Goal: Information Seeking & Learning: Check status

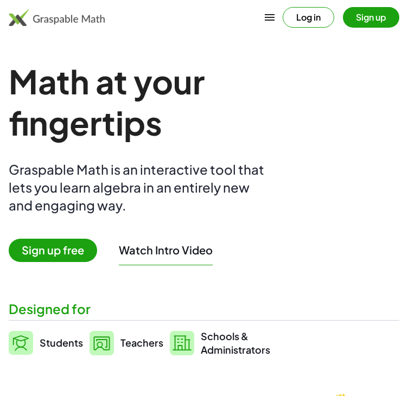
click at [297, 17] on button "Log in" at bounding box center [309, 17] width 52 height 21
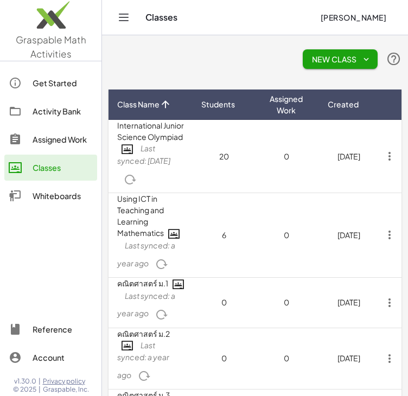
click at [66, 139] on div "Assigned Work" at bounding box center [63, 139] width 60 height 13
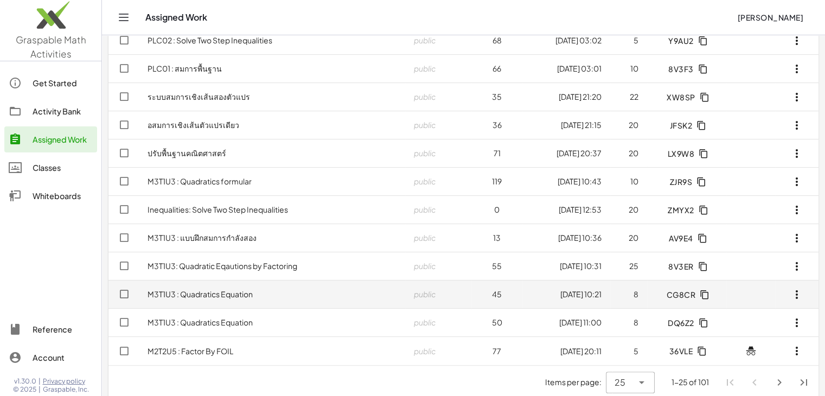
scroll to position [461, 0]
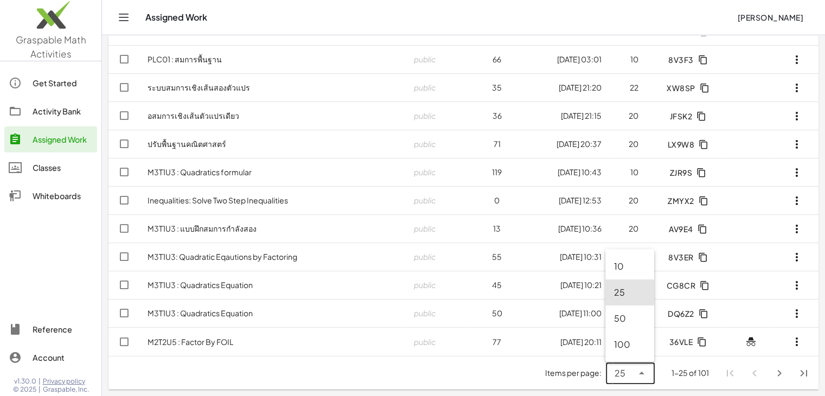
click at [416, 370] on div at bounding box center [640, 374] width 15 height 22
click at [416, 346] on div "100" at bounding box center [629, 344] width 31 height 13
type input "***"
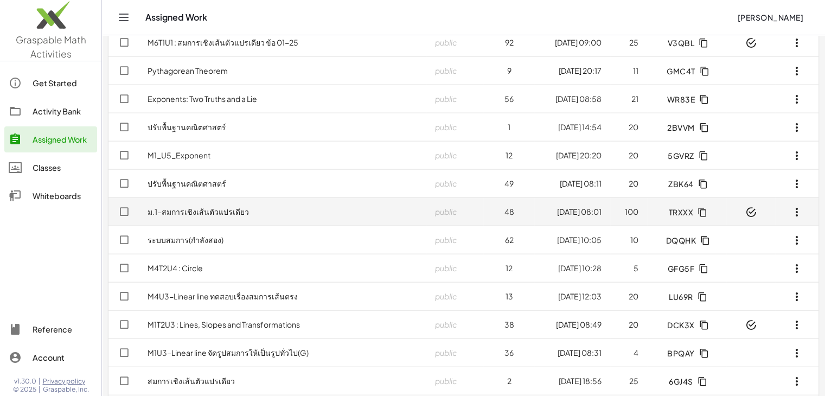
scroll to position [2577, 0]
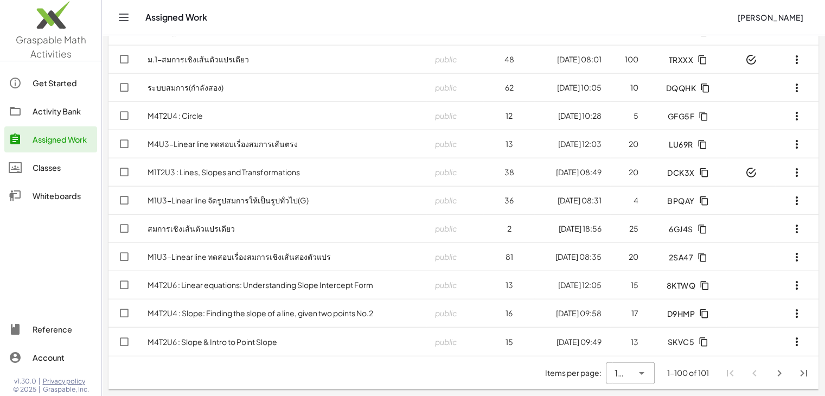
click at [416, 372] on icon at bounding box center [642, 373] width 13 height 13
click at [416, 374] on icon "Next page" at bounding box center [779, 373] width 13 height 13
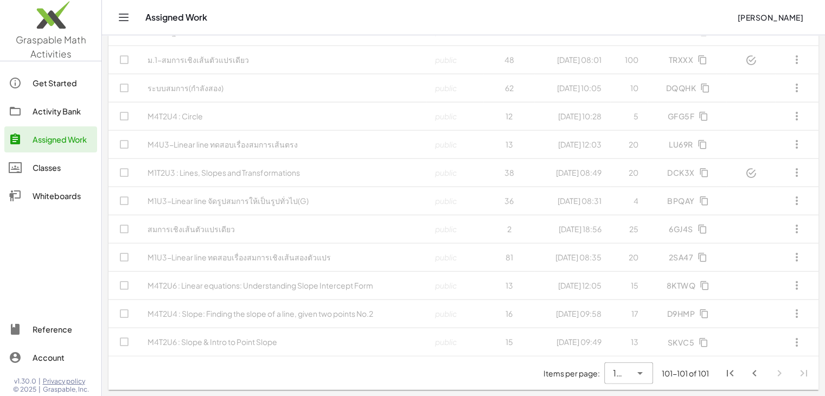
scroll to position [0, 0]
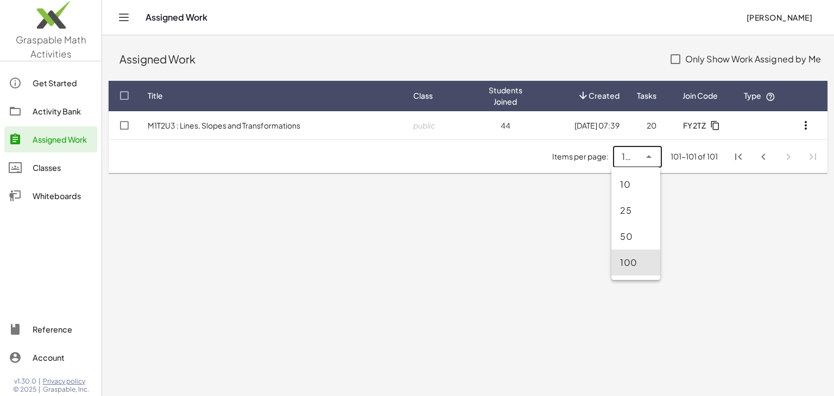
click at [416, 150] on div "100 ***" at bounding box center [626, 157] width 27 height 22
click at [416, 154] on icon "First page" at bounding box center [738, 156] width 13 height 13
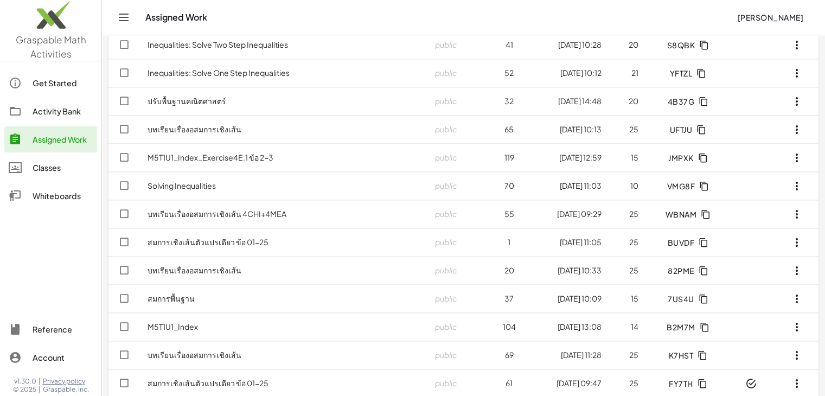
scroll to position [1574, 0]
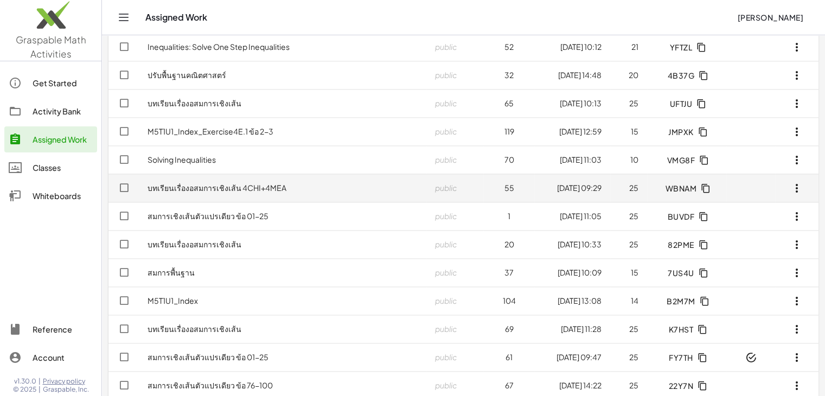
click at [416, 187] on span "WBNAM" at bounding box center [680, 188] width 31 height 10
click at [196, 189] on link "บทเรียนเรื่องอสมการเชิงเส้น 4CHI+4MEA" at bounding box center [217, 188] width 139 height 10
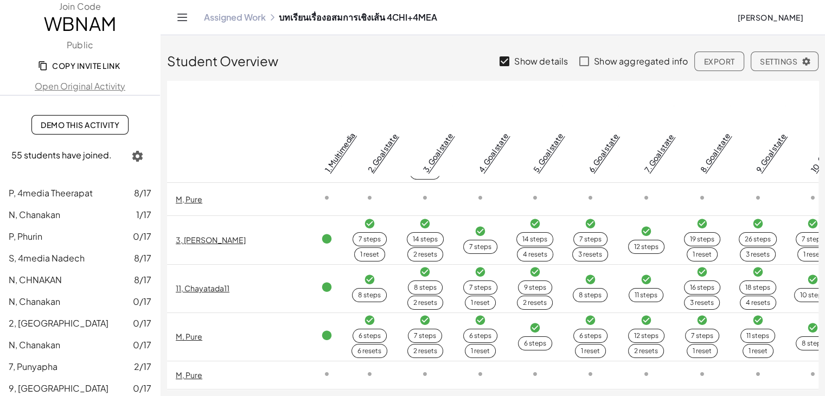
click at [416, 58] on span "Export" at bounding box center [719, 61] width 31 height 10
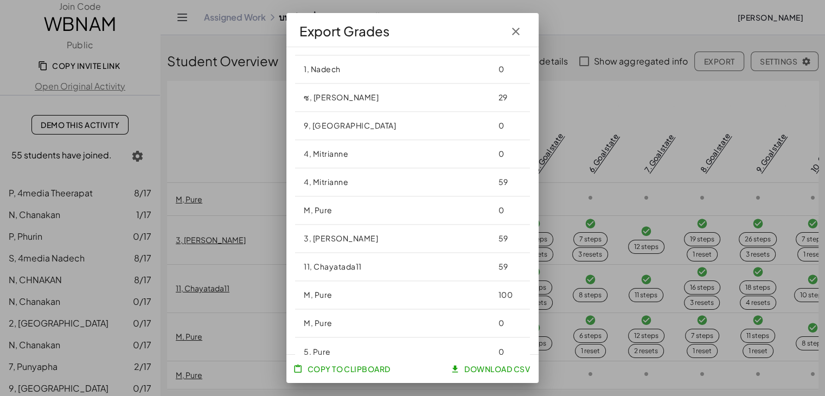
scroll to position [1488, 0]
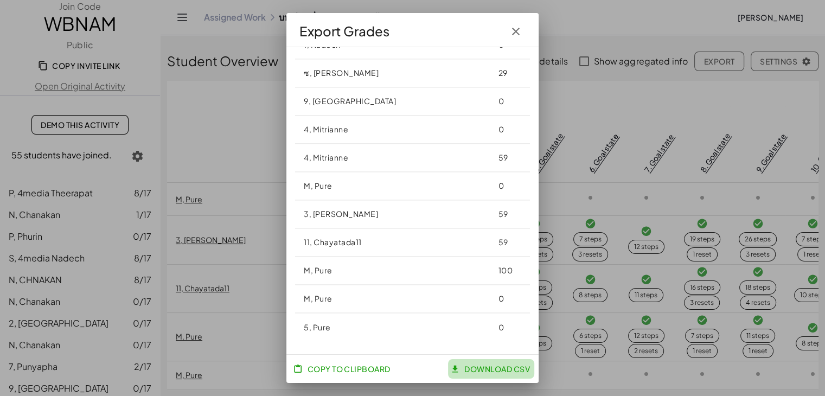
click at [416, 366] on span "Download CSV" at bounding box center [492, 369] width 78 height 10
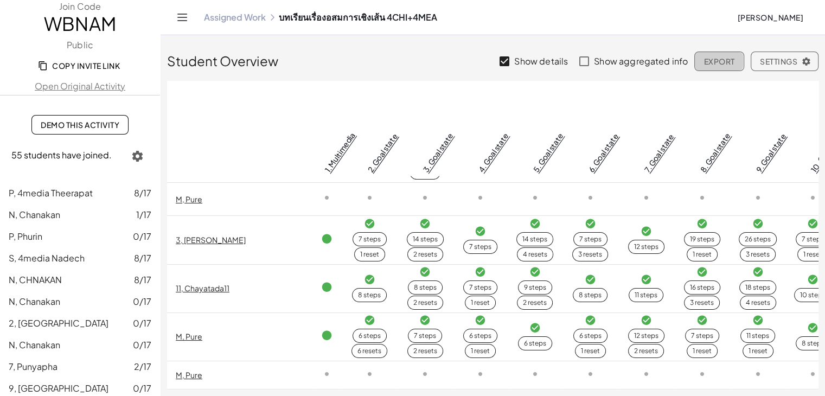
click at [416, 59] on span "Export" at bounding box center [719, 61] width 31 height 10
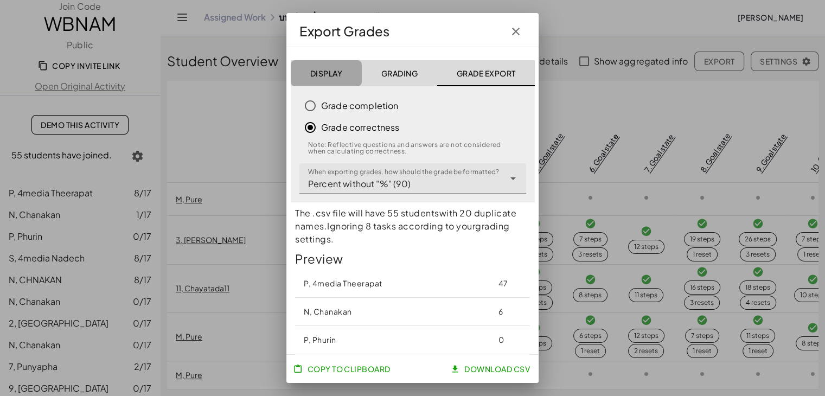
click at [320, 77] on span "Display" at bounding box center [326, 73] width 33 height 10
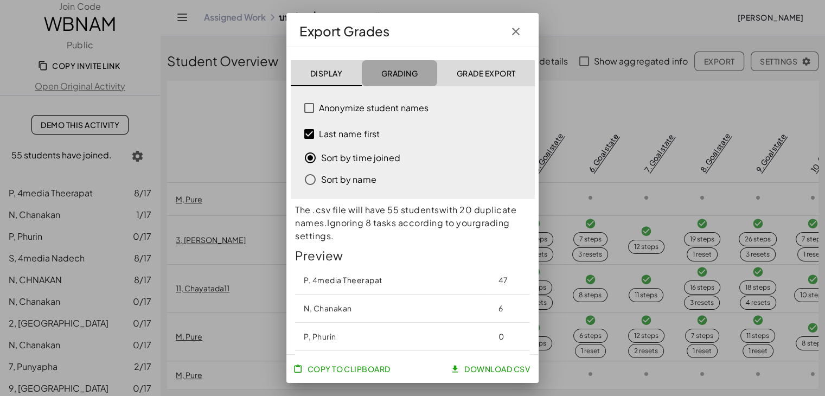
click at [393, 71] on span "Grading" at bounding box center [399, 73] width 37 height 10
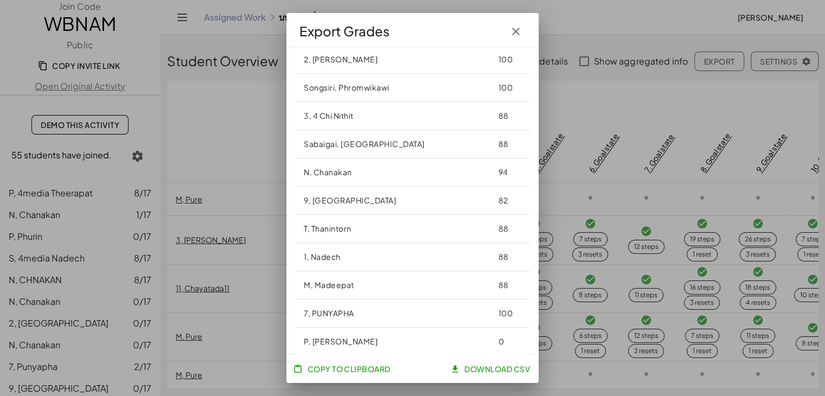
scroll to position [706, 0]
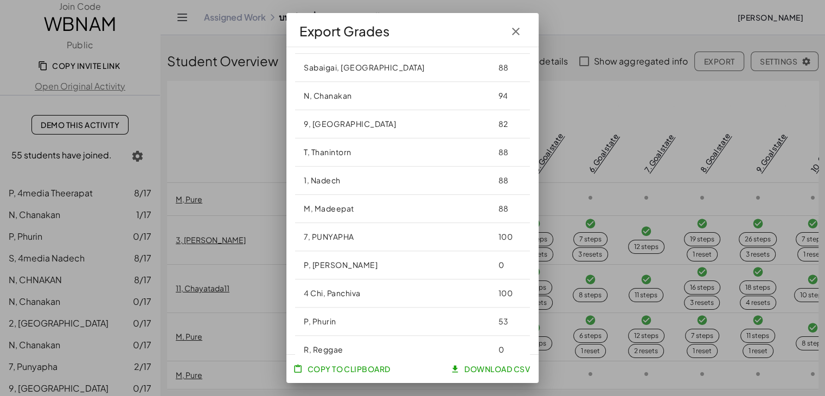
click at [416, 365] on span "Download CSV" at bounding box center [492, 369] width 78 height 10
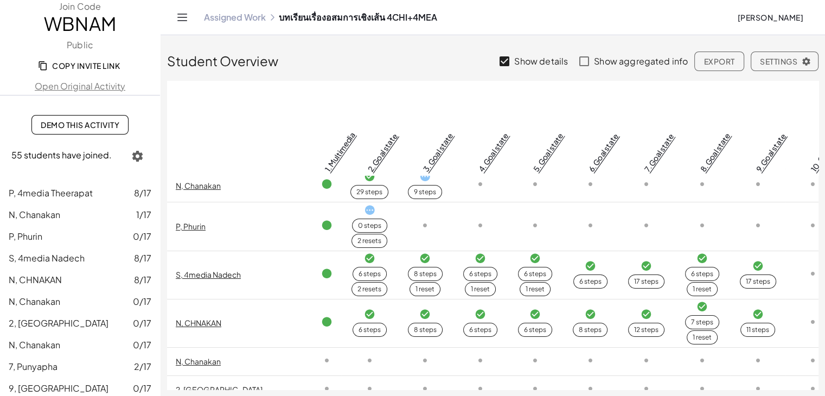
scroll to position [0, 0]
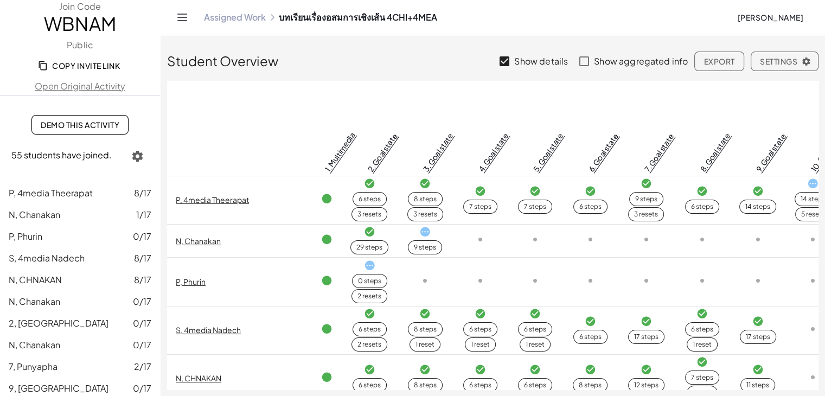
click at [136, 155] on icon "button" at bounding box center [137, 156] width 13 height 13
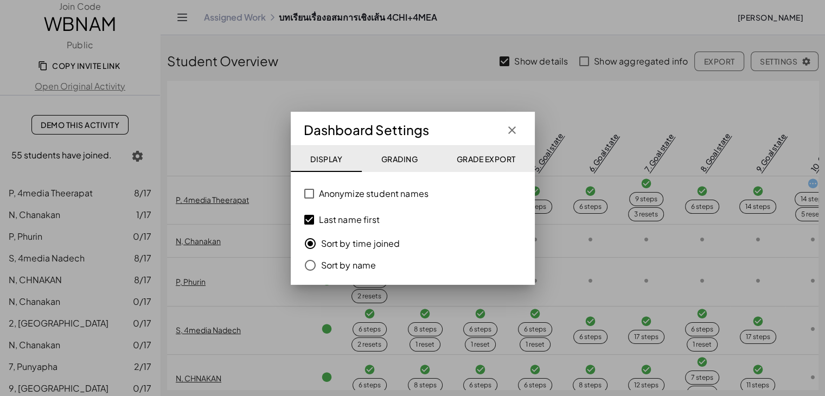
click at [328, 155] on span "Display" at bounding box center [326, 159] width 33 height 10
click at [394, 156] on span "Grading" at bounding box center [399, 159] width 37 height 10
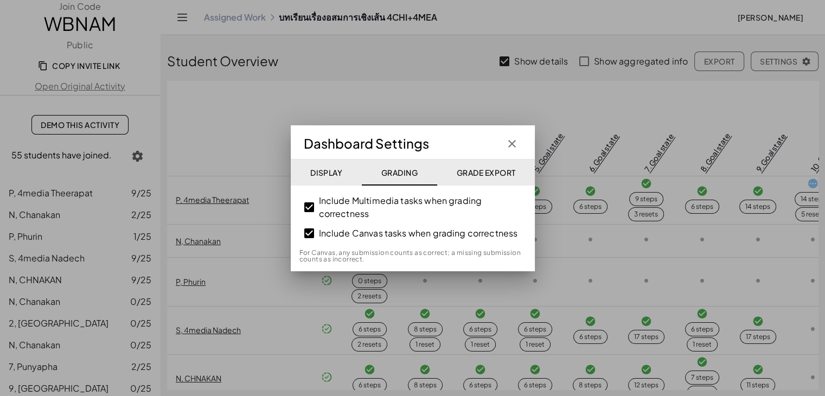
click at [416, 168] on span "Grade Export" at bounding box center [485, 173] width 59 height 10
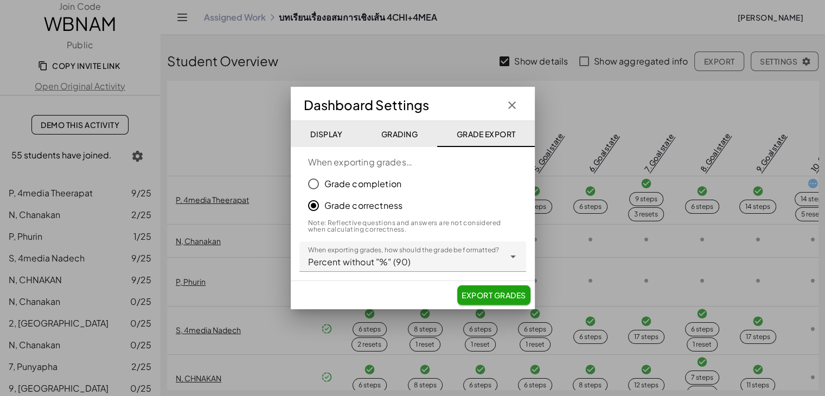
click at [320, 135] on span "Display" at bounding box center [326, 134] width 33 height 10
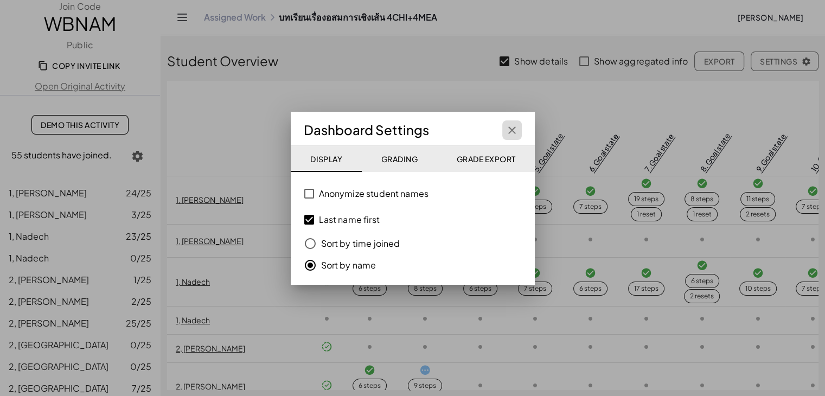
click at [416, 132] on icon "button" at bounding box center [512, 130] width 13 height 13
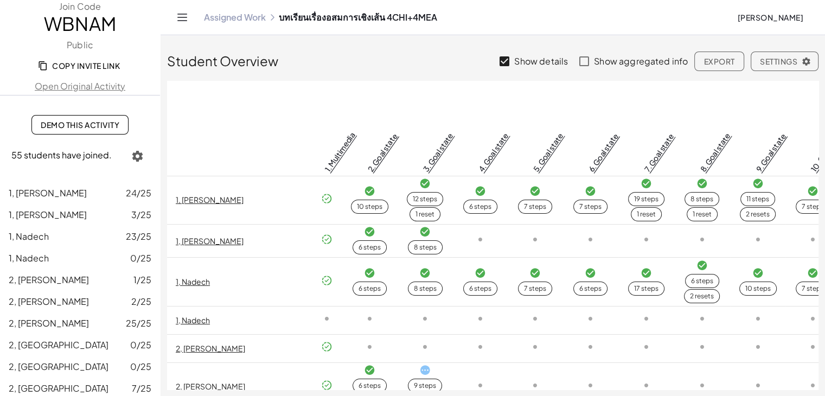
click at [61, 190] on div "1, พัทธนันท์ 24/25" at bounding box center [80, 193] width 143 height 13
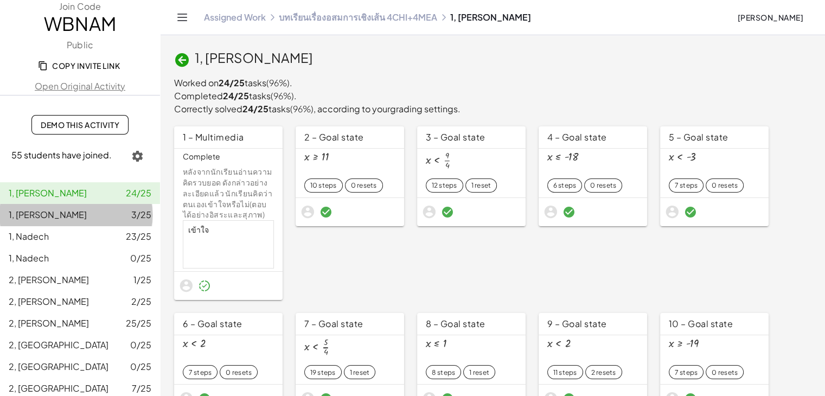
click at [30, 215] on span "1, พัทธนันท์" at bounding box center [48, 214] width 78 height 11
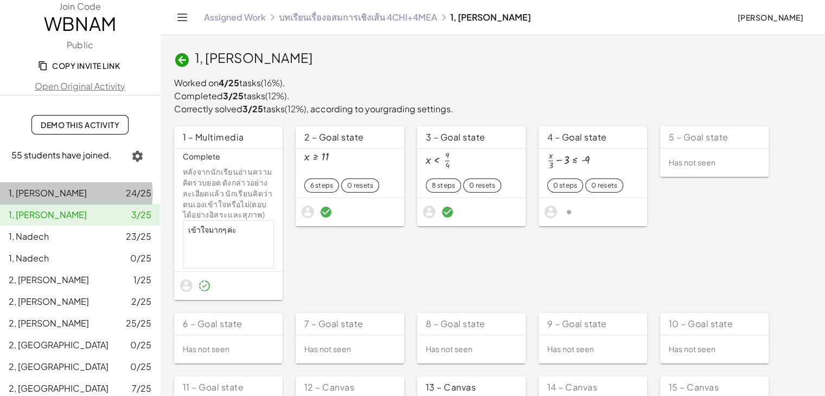
click at [84, 193] on div "1, พัทธนันท์ 24/25" at bounding box center [80, 193] width 143 height 13
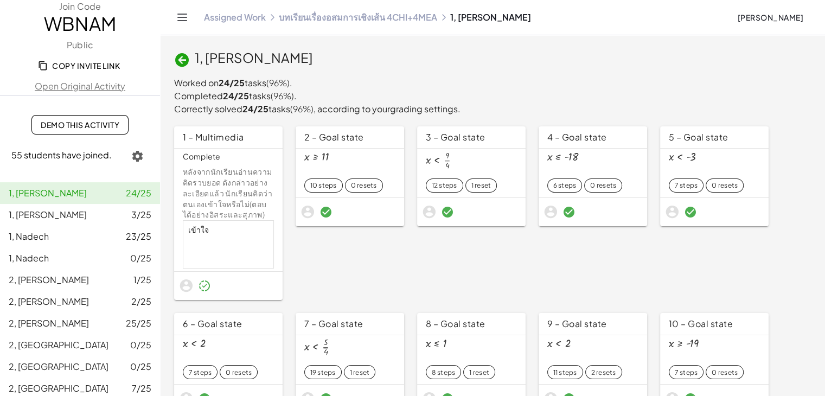
click at [383, 16] on link "บทเรียนเรื่องอสมการเชิงเส้น 4CHI+4MEA" at bounding box center [358, 17] width 158 height 11
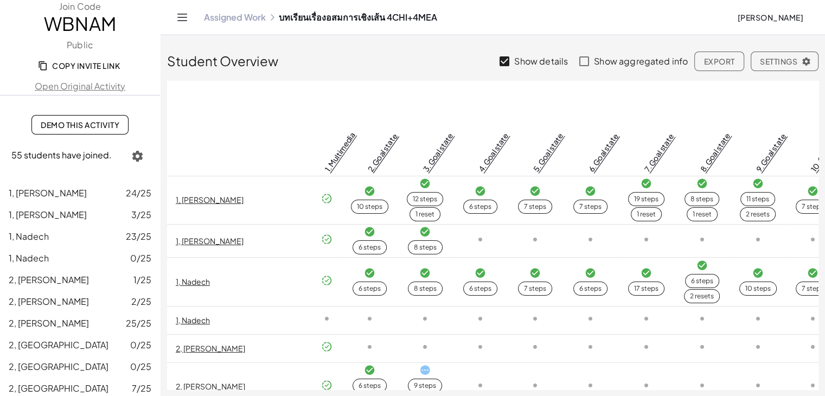
click at [416, 60] on span "Settings" at bounding box center [784, 61] width 49 height 10
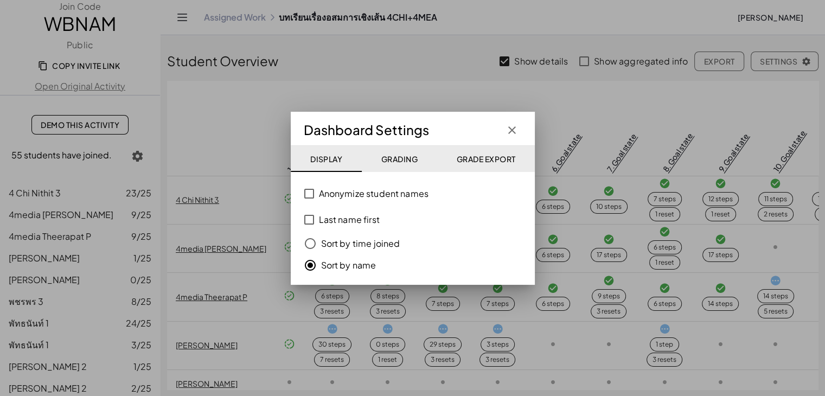
click at [395, 166] on button "Grading" at bounding box center [398, 159] width 75 height 26
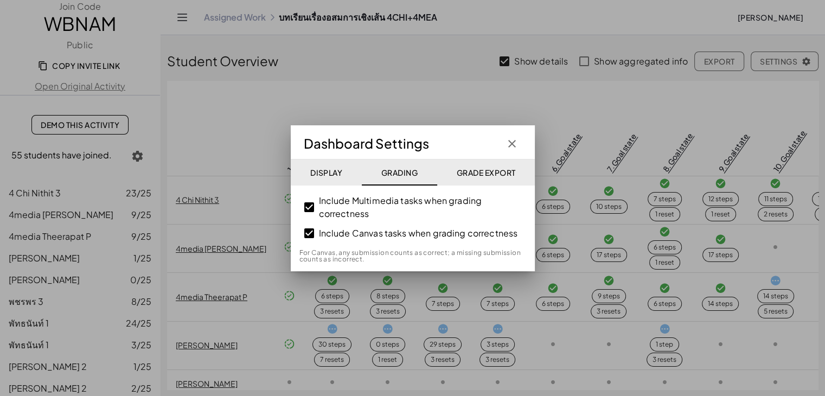
click at [416, 160] on button "Grade Export" at bounding box center [486, 173] width 98 height 26
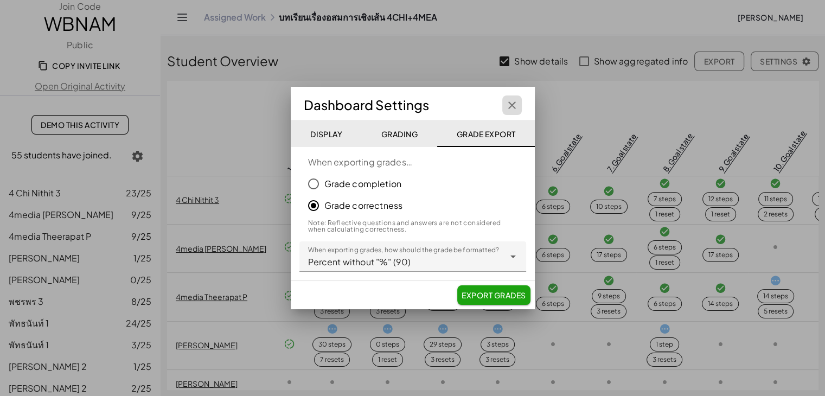
click at [416, 103] on icon "button" at bounding box center [512, 105] width 13 height 13
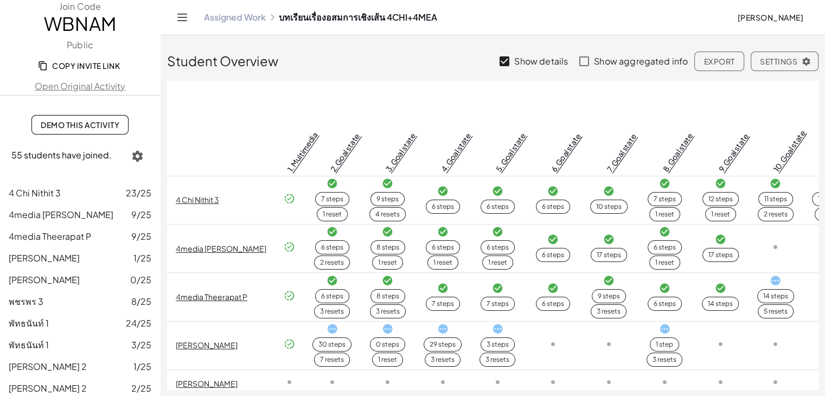
click at [416, 59] on span "Export" at bounding box center [719, 61] width 31 height 10
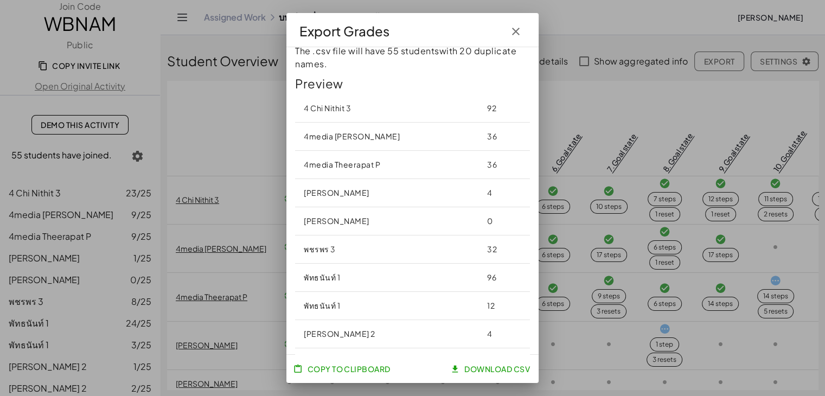
scroll to position [163, 0]
click at [343, 370] on span "Copy to Clipboard" at bounding box center [343, 369] width 96 height 10
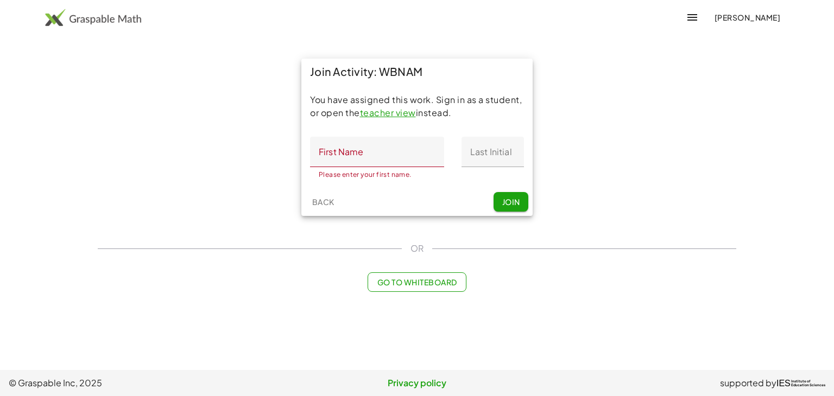
drag, startPoint x: 426, startPoint y: 73, endPoint x: 383, endPoint y: 75, distance: 43.5
click at [383, 75] on div "Join Activity: WBNAM" at bounding box center [416, 72] width 231 height 26
copy div "WBNAM"
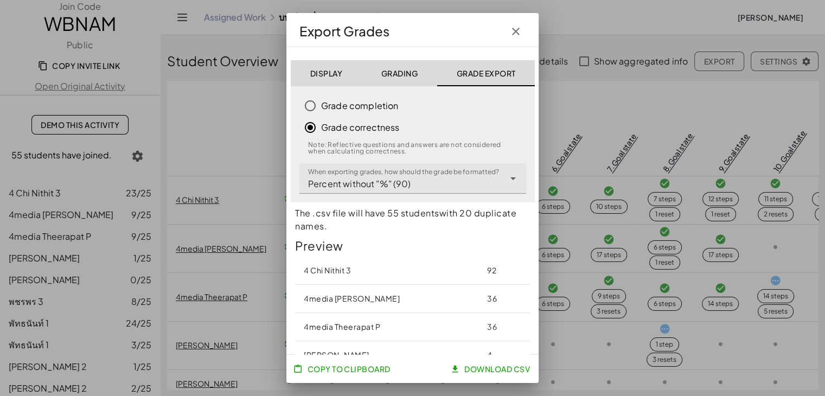
scroll to position [163, 0]
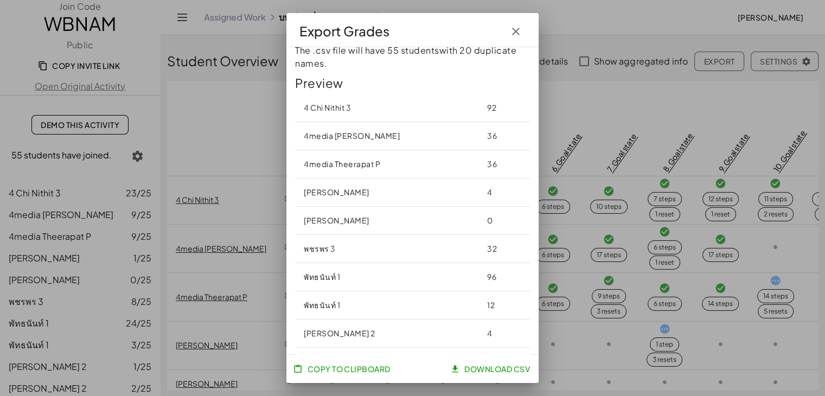
click at [511, 29] on icon "button" at bounding box center [516, 31] width 13 height 13
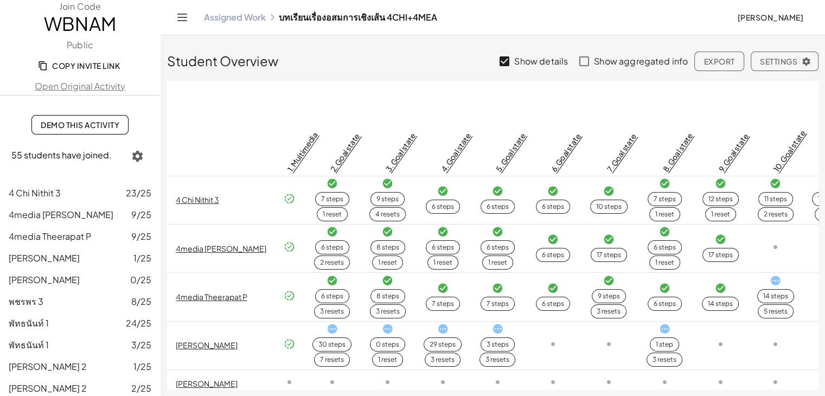
scroll to position [0, 0]
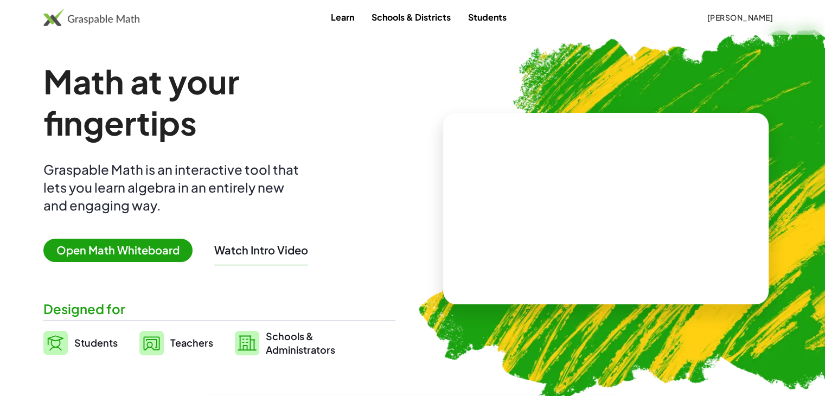
click at [185, 345] on span "Teachers" at bounding box center [191, 342] width 43 height 12
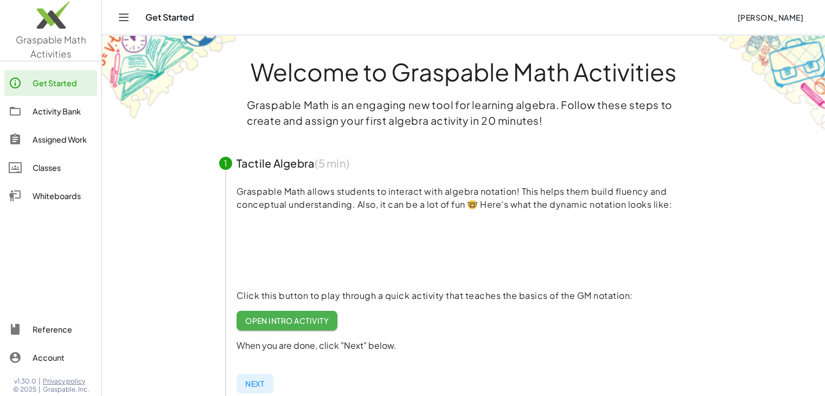
click at [59, 138] on div "Assigned Work" at bounding box center [63, 139] width 60 height 13
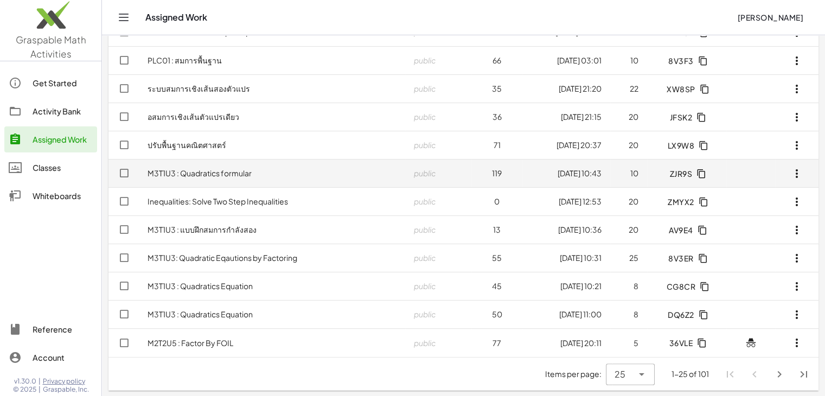
scroll to position [461, 0]
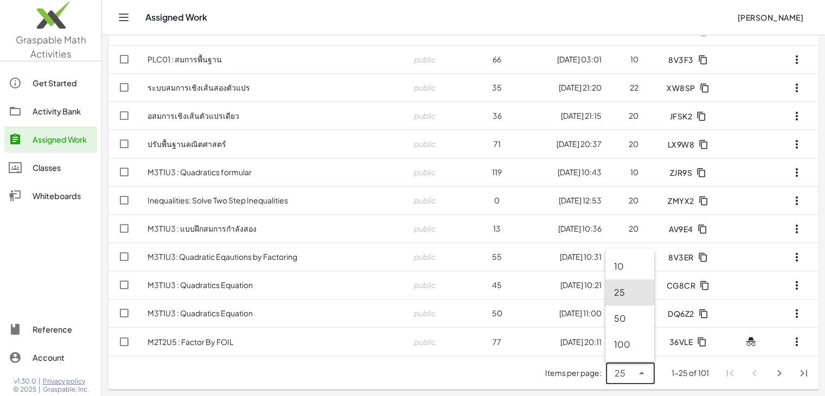
click at [644, 374] on icon at bounding box center [642, 373] width 13 height 13
click at [637, 350] on div "100" at bounding box center [629, 344] width 31 height 13
type input "***"
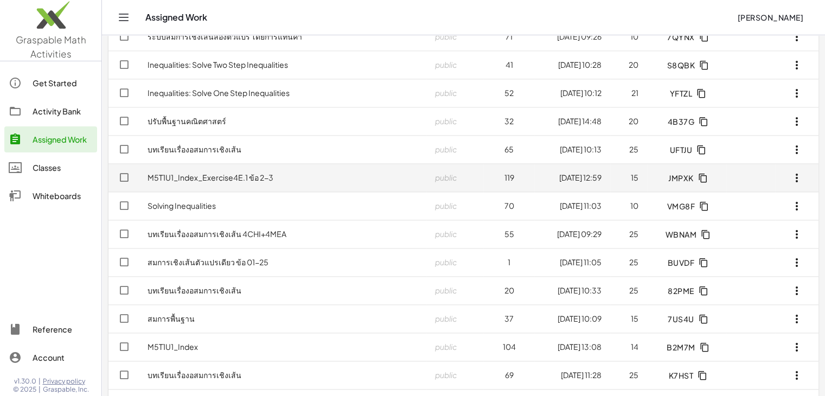
scroll to position [1546, 0]
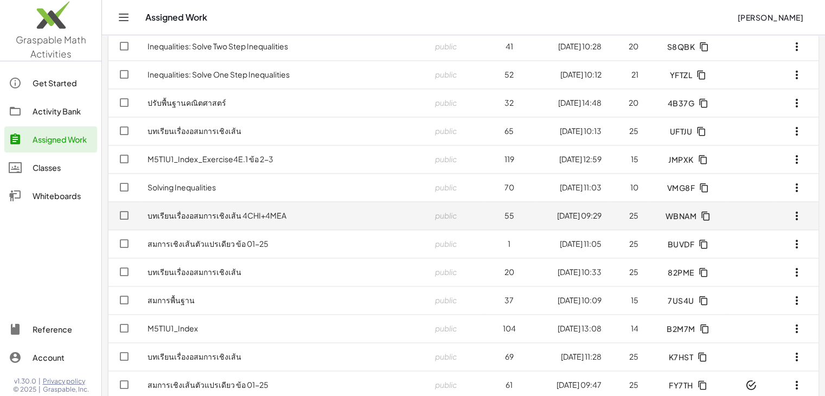
click at [250, 216] on link "บทเรียนเรื่องอสมการเชิงเส้น 4CHI+4MEA" at bounding box center [217, 216] width 139 height 10
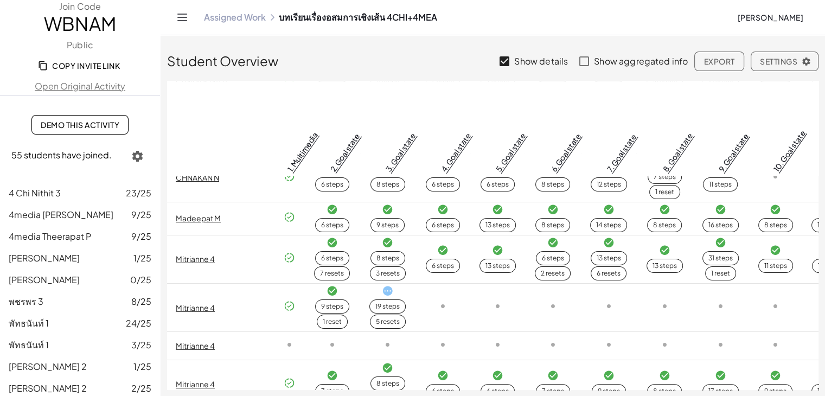
scroll to position [868, 0]
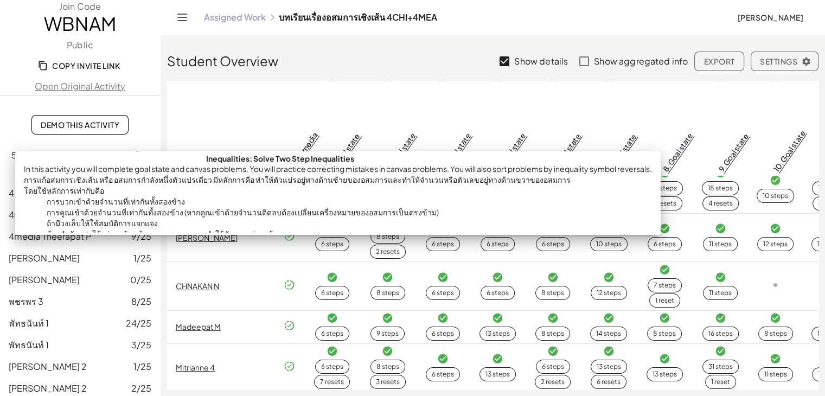
click at [289, 130] on link "1. Multimedia" at bounding box center [302, 151] width 34 height 43
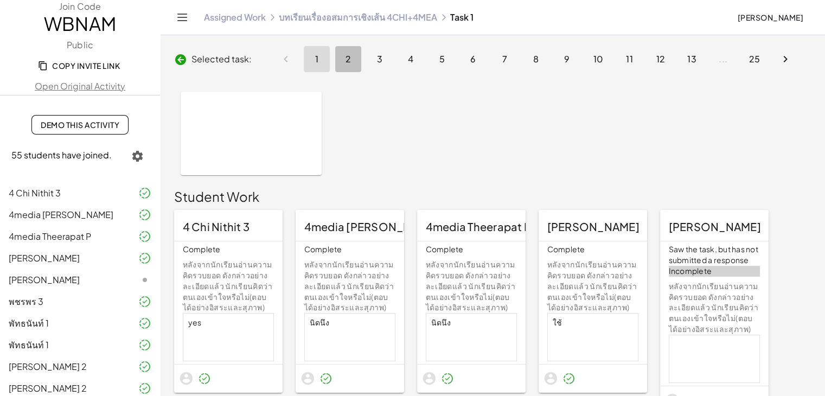
click at [351, 55] on button "2" at bounding box center [348, 59] width 26 height 26
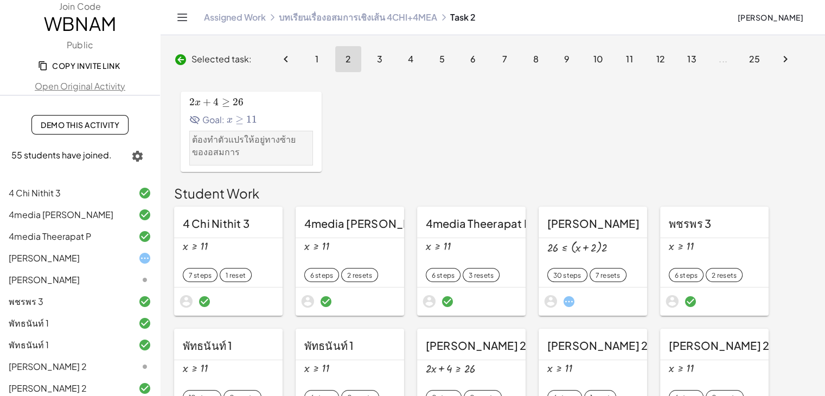
click at [377, 49] on button "3" at bounding box center [380, 59] width 26 height 26
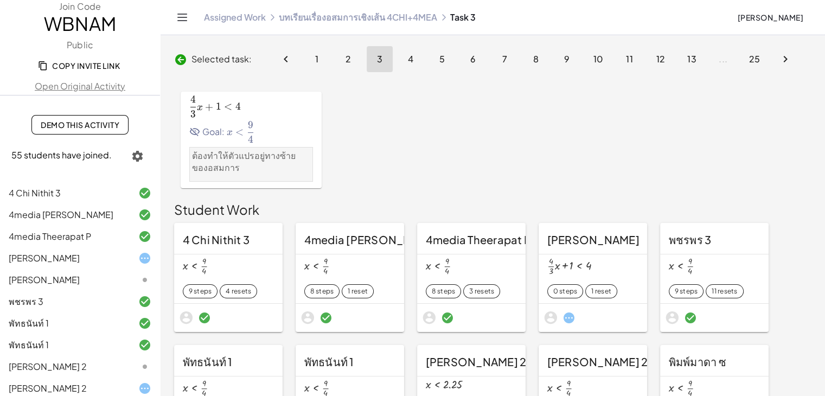
click at [412, 51] on button "4" at bounding box center [411, 59] width 26 height 26
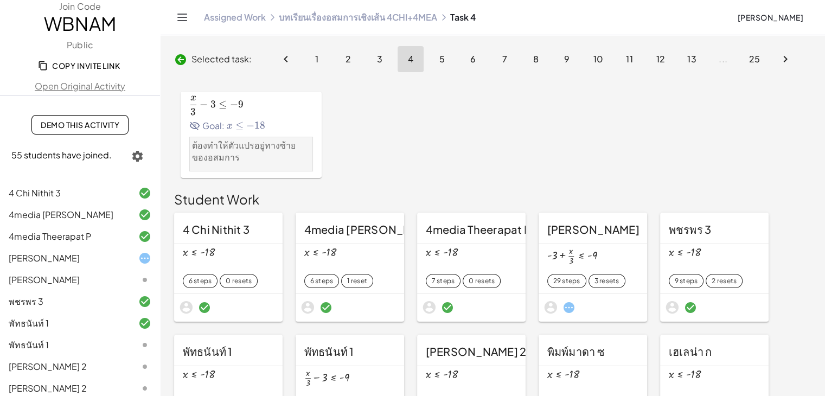
click at [439, 56] on span "5" at bounding box center [442, 58] width 6 height 11
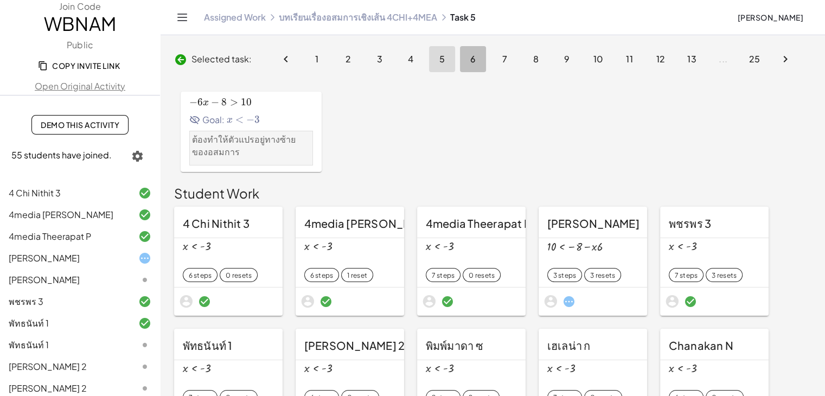
click at [460, 55] on button "6" at bounding box center [473, 59] width 26 height 26
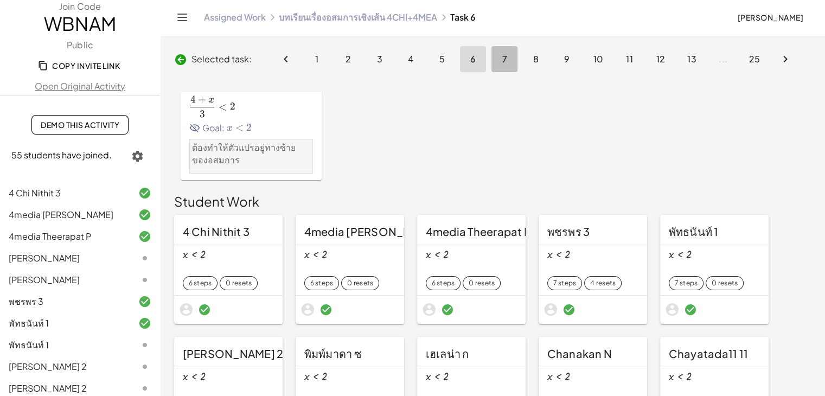
click at [504, 55] on span "7" at bounding box center [504, 58] width 5 height 11
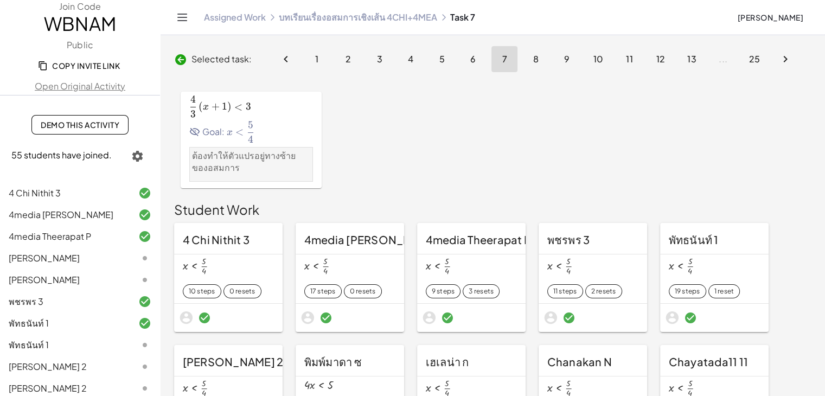
click at [535, 59] on span "8" at bounding box center [536, 58] width 6 height 11
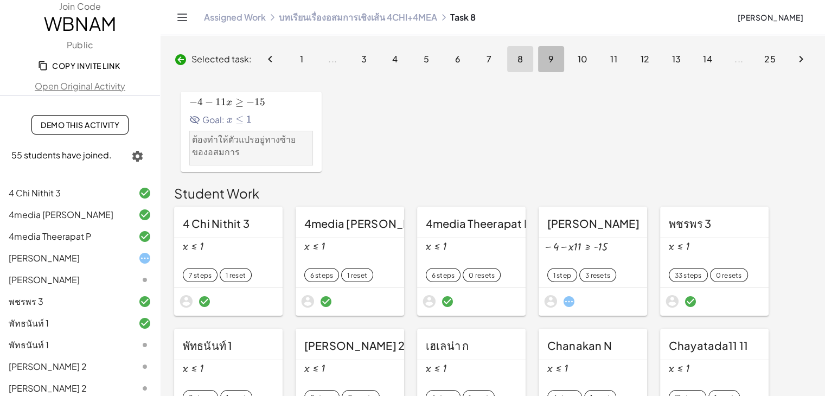
click at [552, 56] on span "9" at bounding box center [552, 58] width 6 height 11
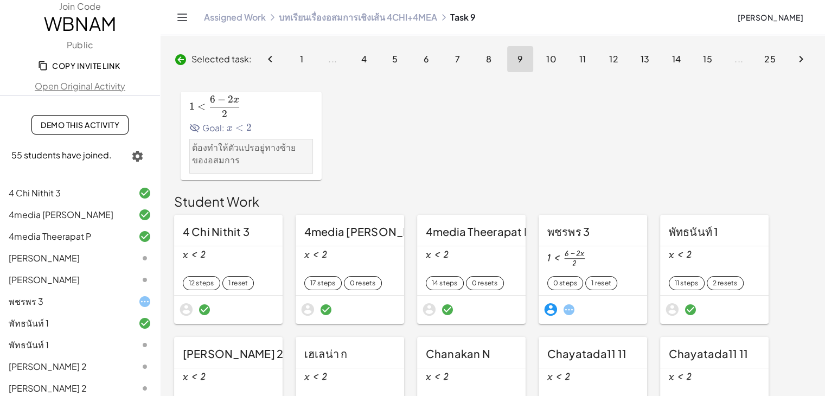
click at [546, 58] on span "10" at bounding box center [551, 58] width 11 height 11
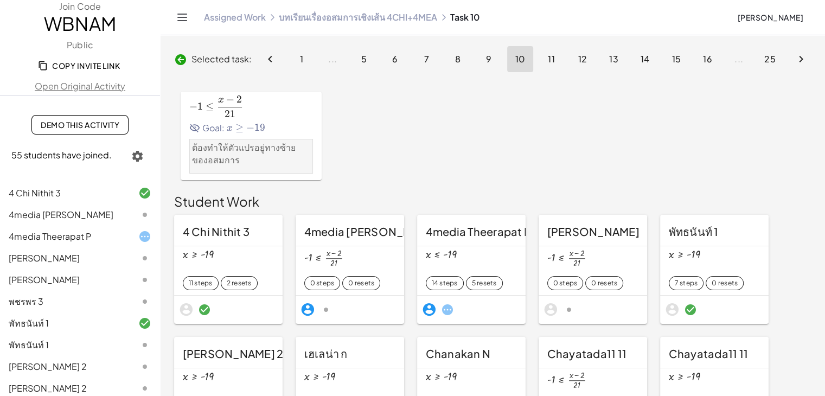
click at [801, 53] on icon "Next page" at bounding box center [801, 59] width 13 height 13
click at [770, 58] on span "25" at bounding box center [771, 58] width 12 height 11
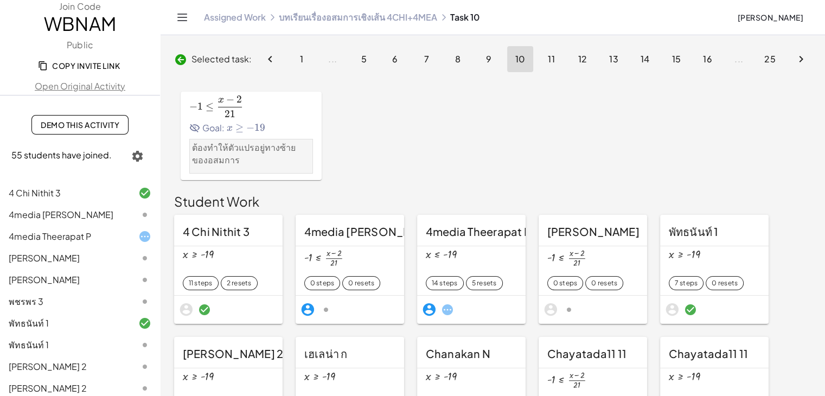
click at [704, 56] on ul "1 ... 5 6 7 8 9 10 11 12 13 14 15 16 ... 25" at bounding box center [536, 58] width 551 height 31
click at [548, 58] on ul "1 ... 5 6 7 8 9 10 11 12 13 14 15 16 ... 25" at bounding box center [536, 58] width 551 height 31
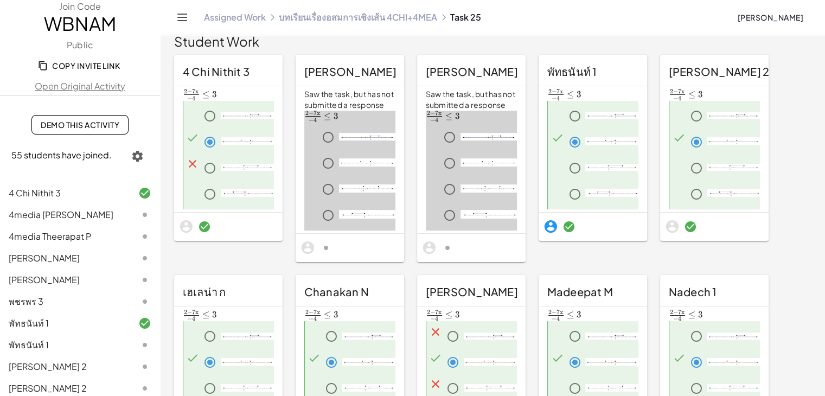
scroll to position [31, 0]
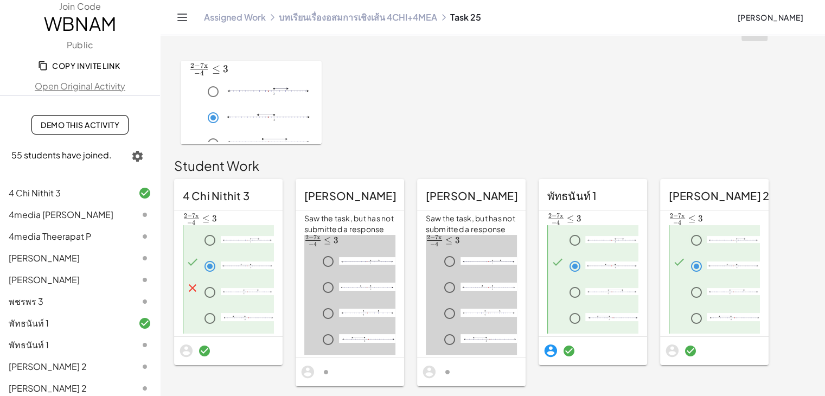
click at [378, 19] on link "บทเรียนเรื่องอสมการเชิงเส้น 4CHI+4MEA" at bounding box center [358, 17] width 158 height 11
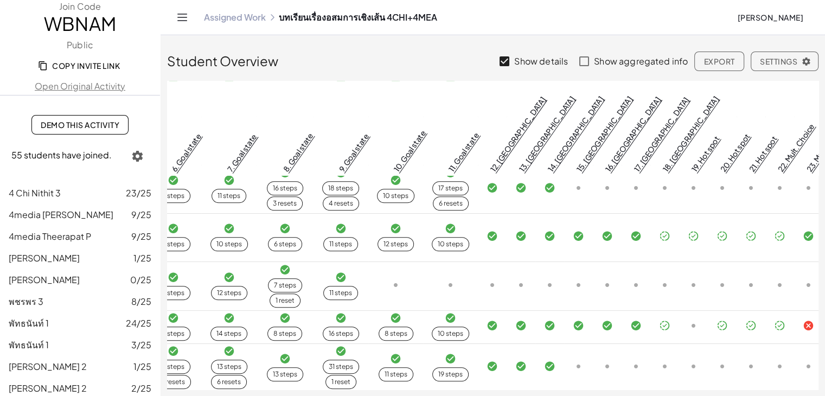
scroll to position [868, 461]
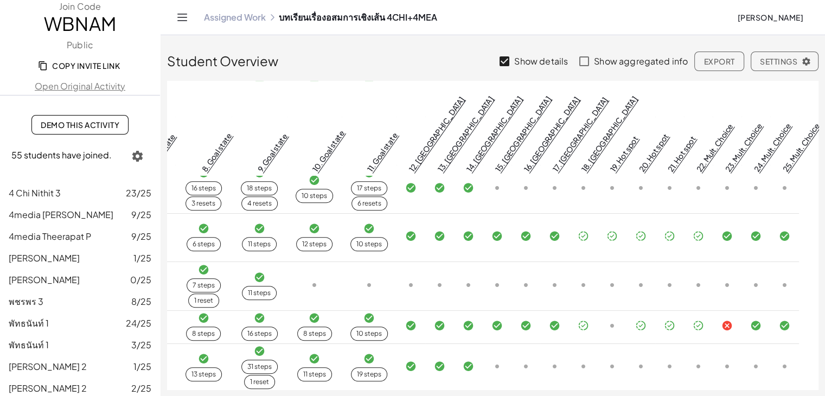
click at [722, 320] on icon at bounding box center [727, 325] width 11 height 11
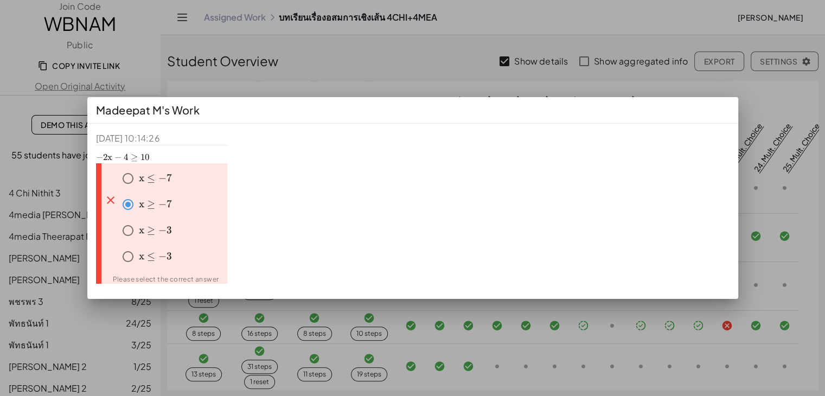
click at [771, 167] on div at bounding box center [412, 198] width 825 height 396
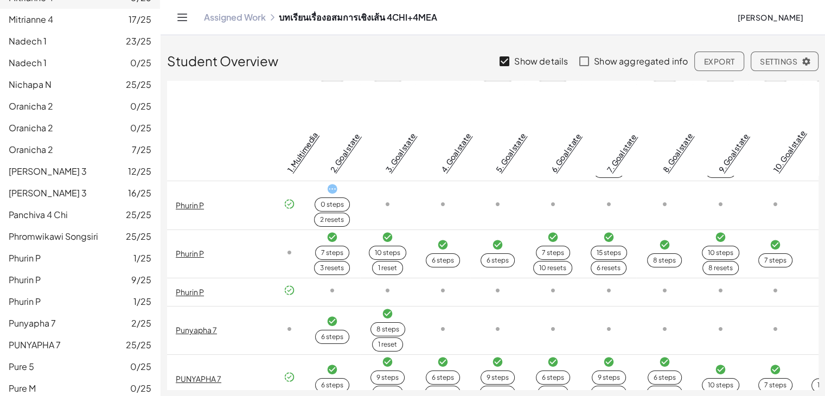
scroll to position [868, 0]
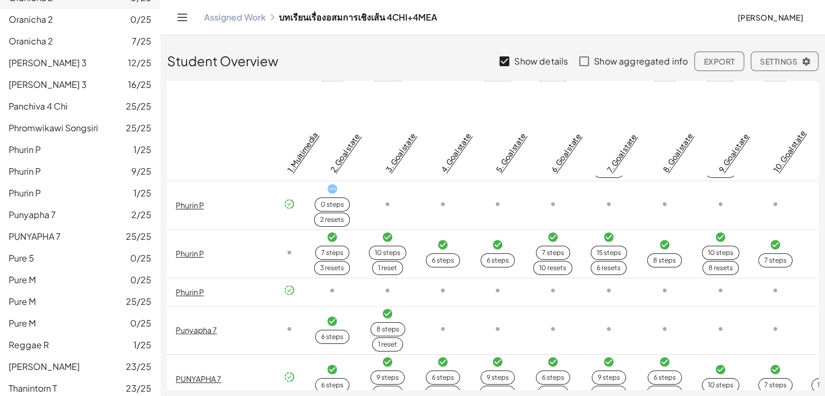
click at [50, 233] on span "PUNYAPHA 7" at bounding box center [35, 236] width 52 height 11
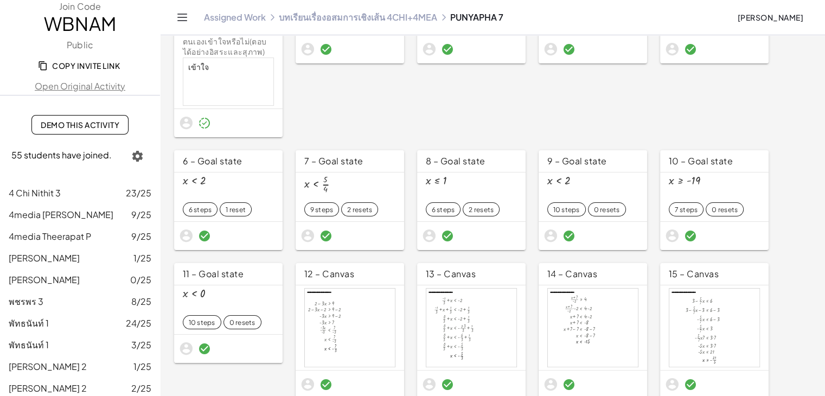
click at [74, 218] on span "4media [PERSON_NAME]" at bounding box center [61, 214] width 105 height 11
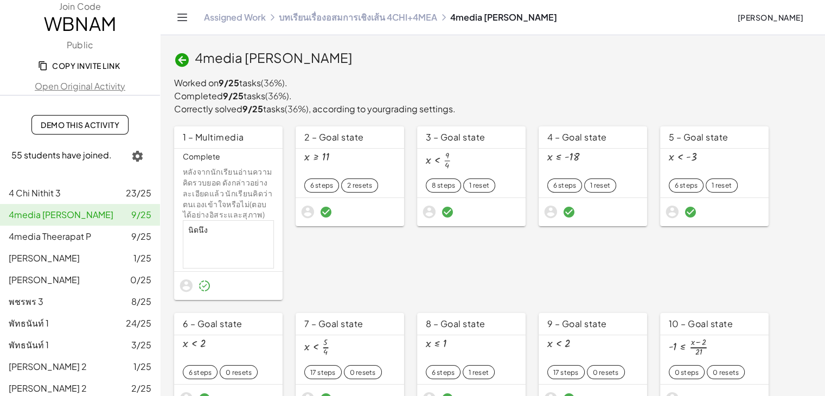
click at [59, 256] on span "[PERSON_NAME][PERSON_NAME]" at bounding box center [44, 257] width 71 height 11
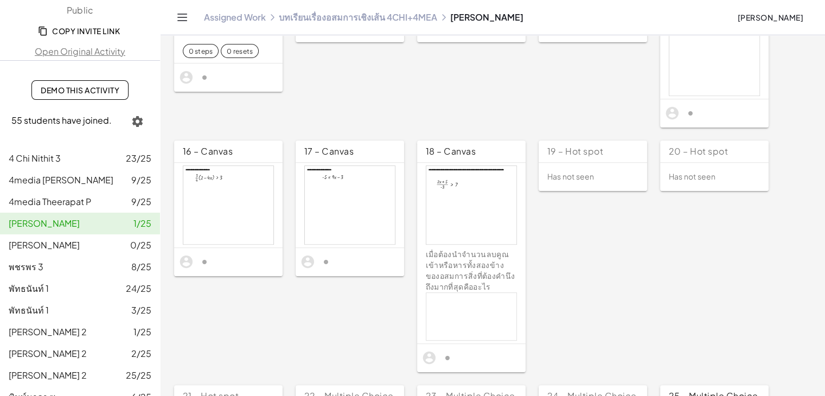
scroll to position [54, 0]
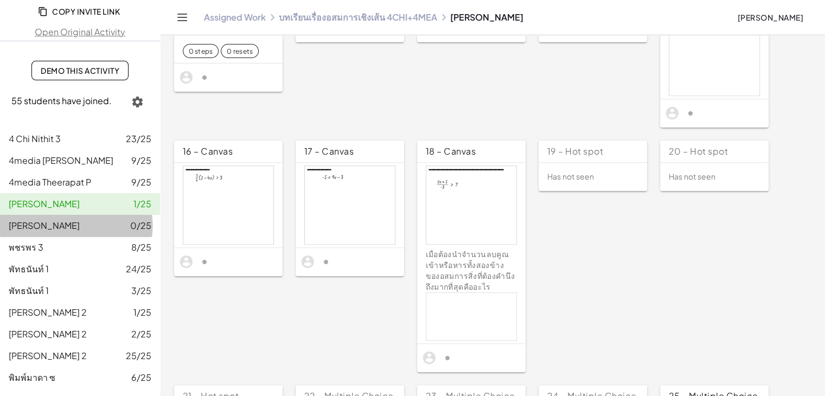
click at [52, 228] on span "[PERSON_NAME][PERSON_NAME]" at bounding box center [44, 225] width 71 height 11
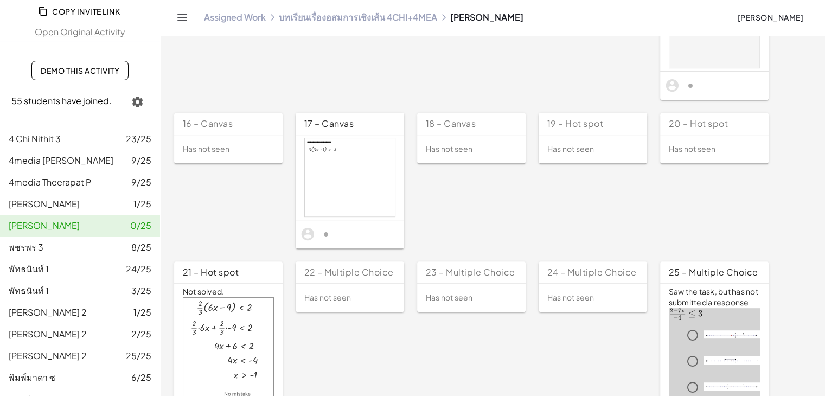
scroll to position [135, 0]
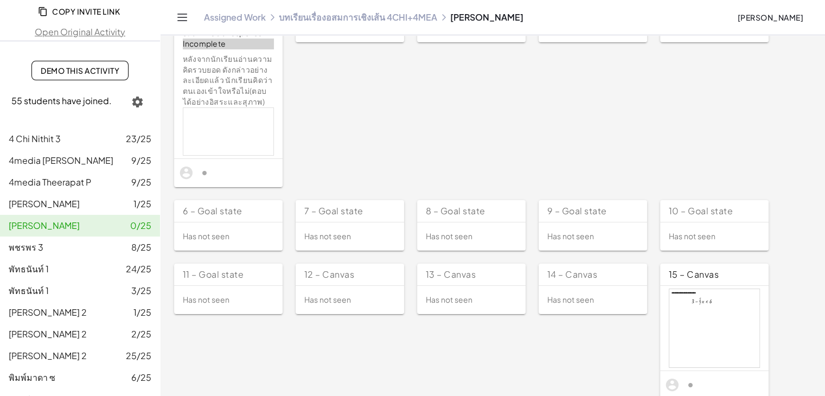
click at [64, 250] on div "พชรพร 3 8/25" at bounding box center [80, 247] width 143 height 13
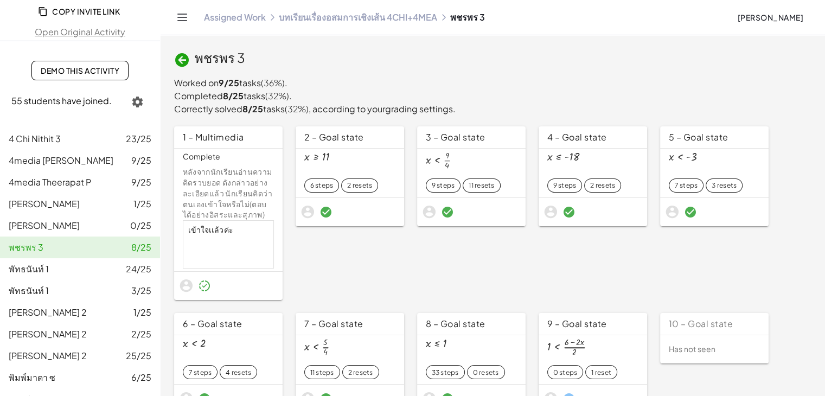
scroll to position [163, 0]
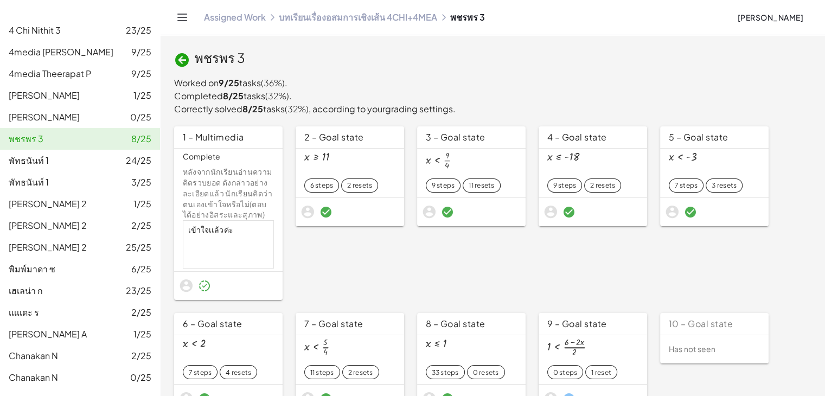
click at [59, 161] on div "พัทธนันท์ 1 24/25" at bounding box center [80, 160] width 143 height 13
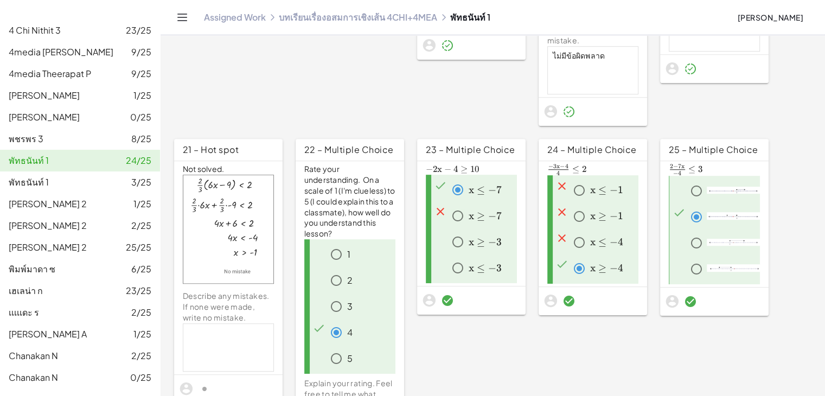
scroll to position [864, 0]
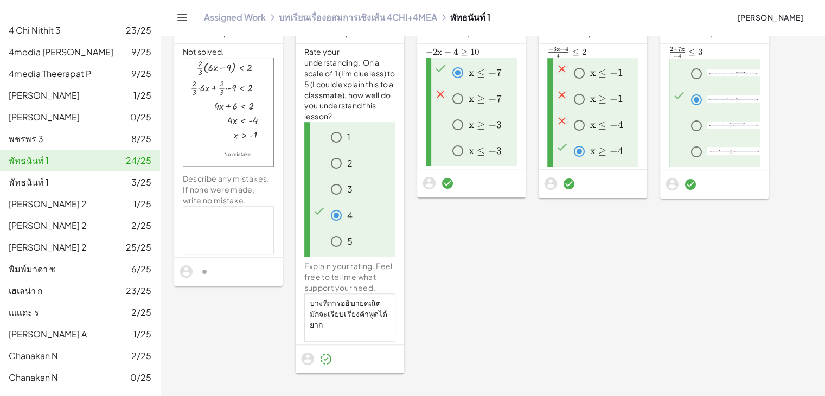
click at [239, 213] on div at bounding box center [228, 230] width 91 height 48
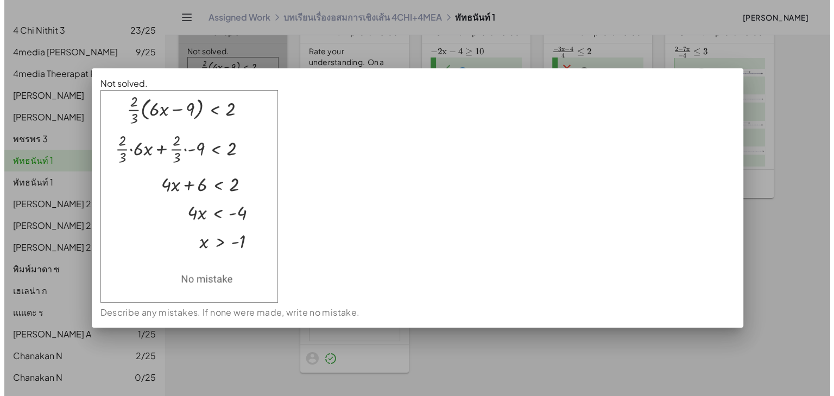
scroll to position [0, 0]
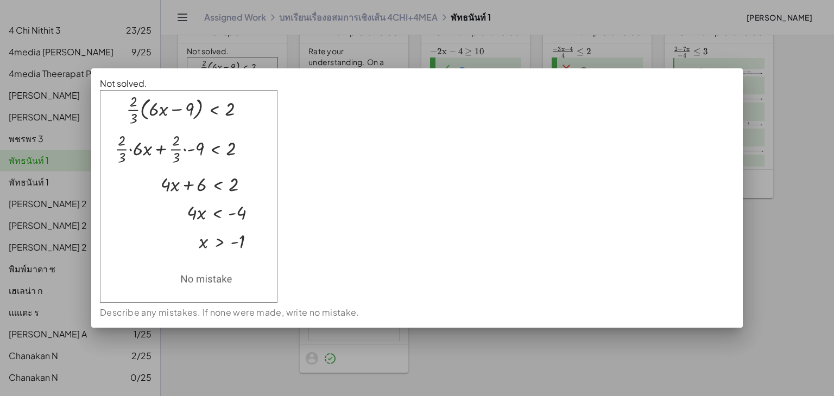
click at [783, 271] on div at bounding box center [417, 198] width 834 height 396
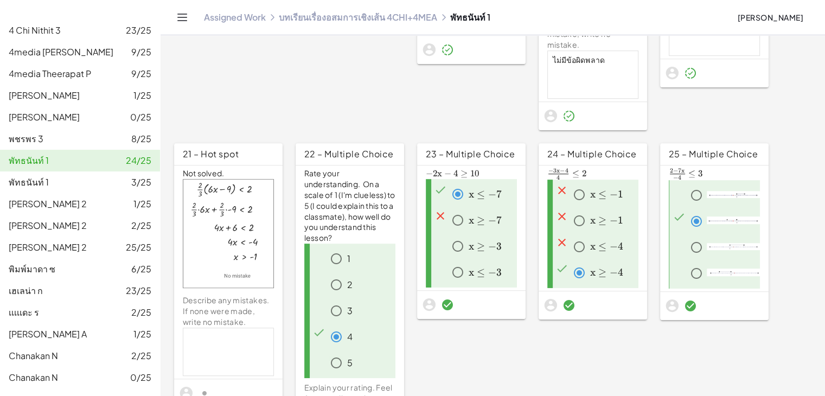
scroll to position [755, 0]
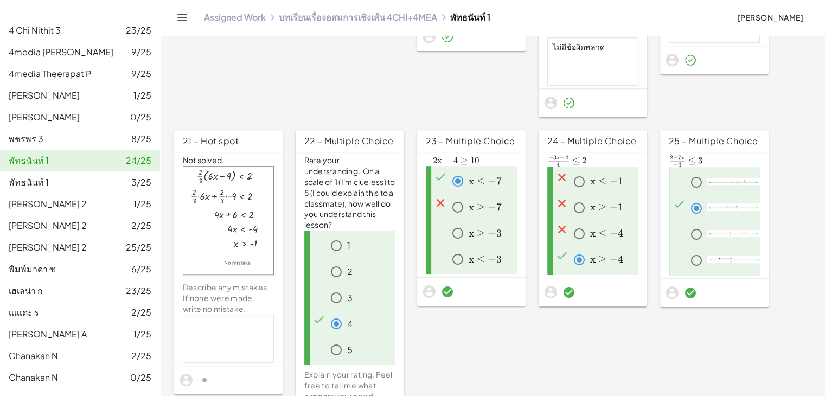
click at [269, 217] on img at bounding box center [228, 220] width 91 height 109
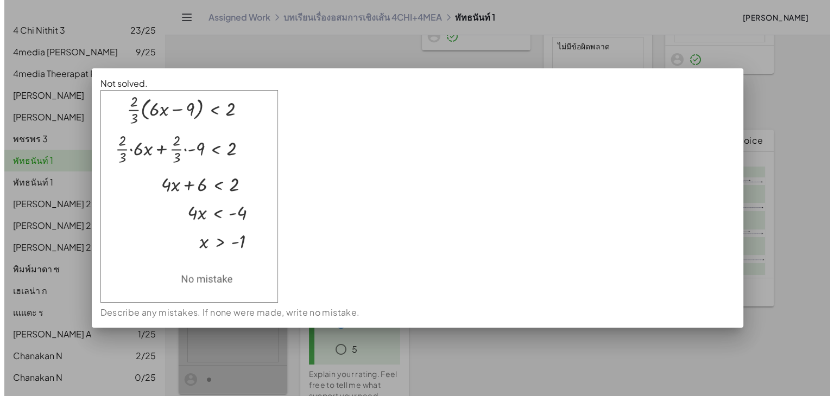
scroll to position [0, 0]
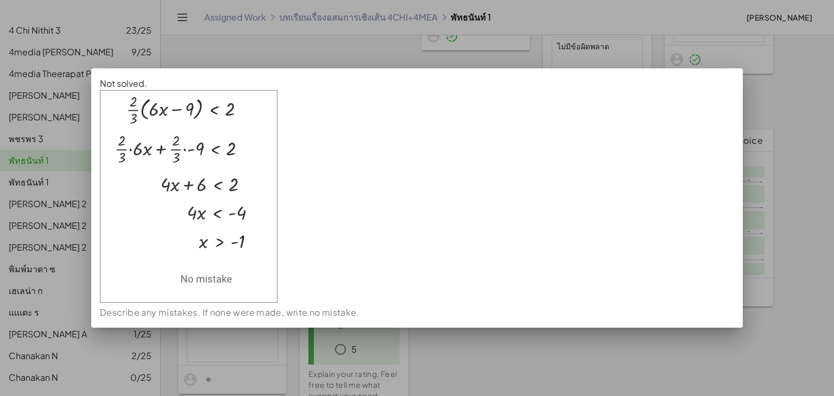
click at [235, 113] on img at bounding box center [188, 196] width 177 height 213
click at [221, 111] on img at bounding box center [188, 196] width 177 height 213
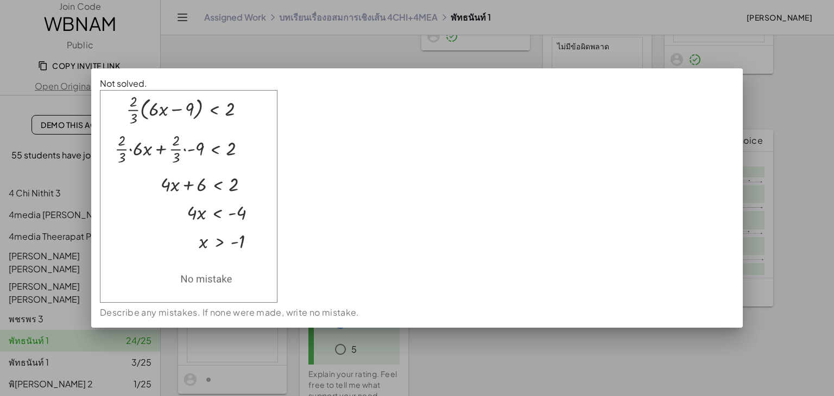
scroll to position [163, 0]
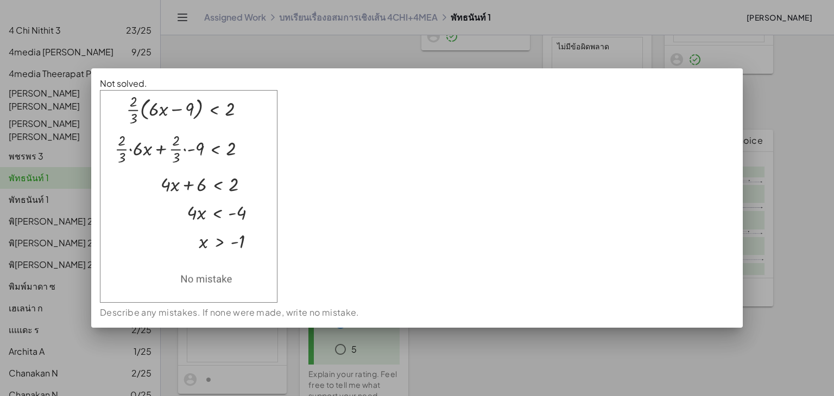
click at [529, 359] on div at bounding box center [417, 198] width 834 height 396
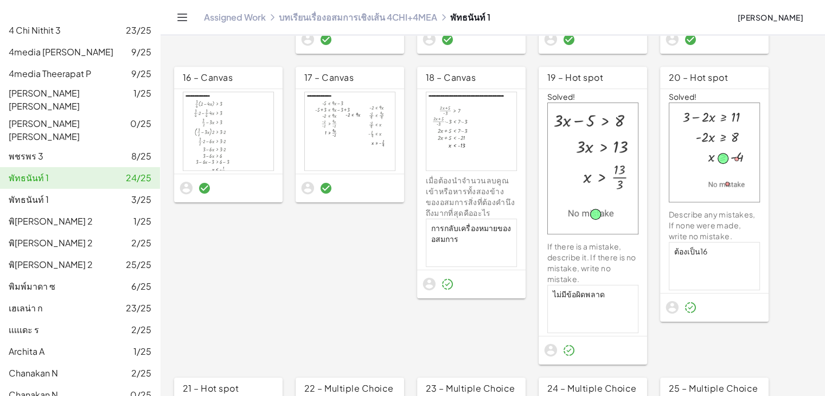
scroll to position [376, 0]
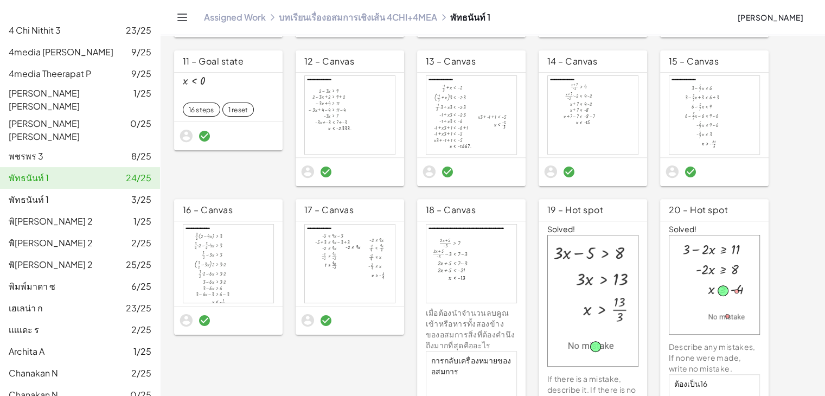
drag, startPoint x: 96, startPoint y: 184, endPoint x: 115, endPoint y: 213, distance: 34.9
click at [96, 193] on div "[PERSON_NAME] 1 3/25" at bounding box center [80, 199] width 143 height 13
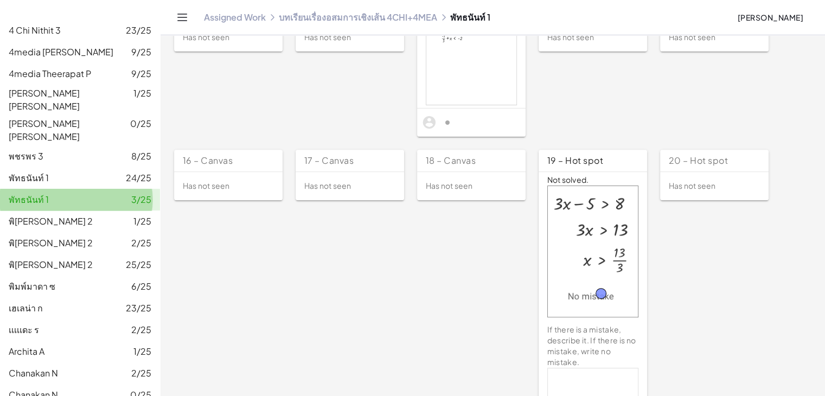
scroll to position [76, 0]
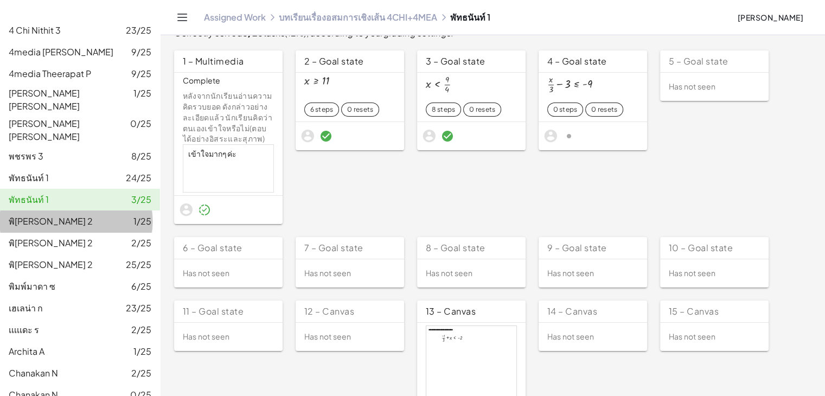
click at [97, 215] on div "พิ[PERSON_NAME] 2 1/25" at bounding box center [80, 221] width 143 height 13
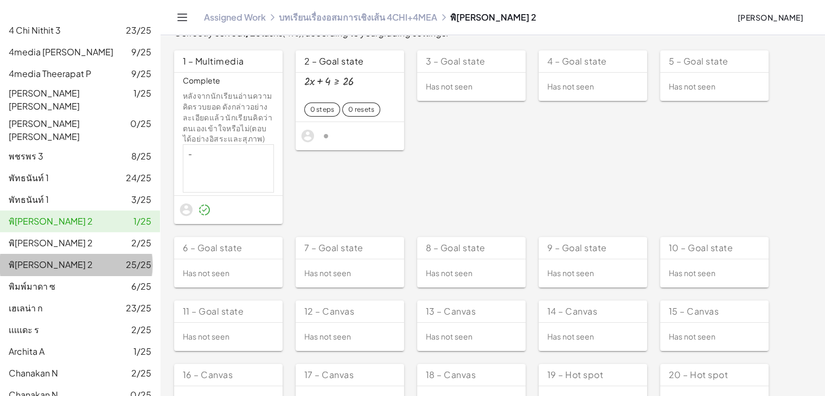
click at [48, 259] on span "พิ[PERSON_NAME] 2" at bounding box center [51, 264] width 84 height 11
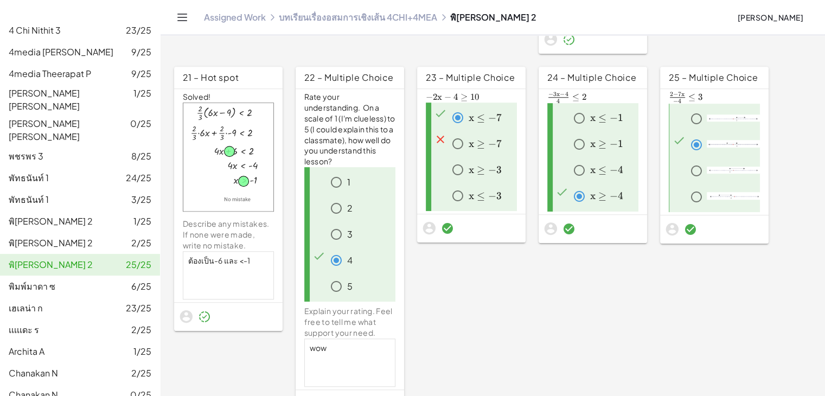
scroll to position [836, 0]
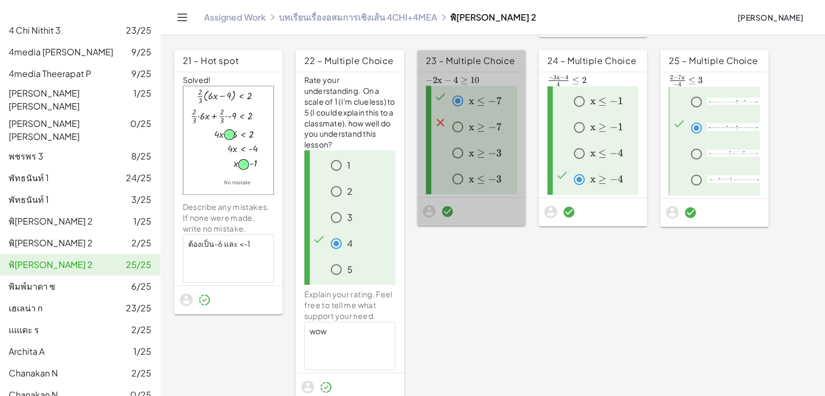
click at [478, 149] on span "≥" at bounding box center [481, 153] width 8 height 12
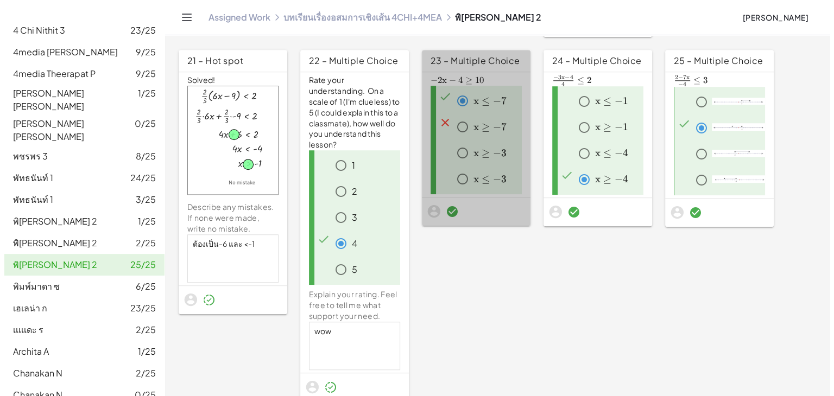
scroll to position [0, 0]
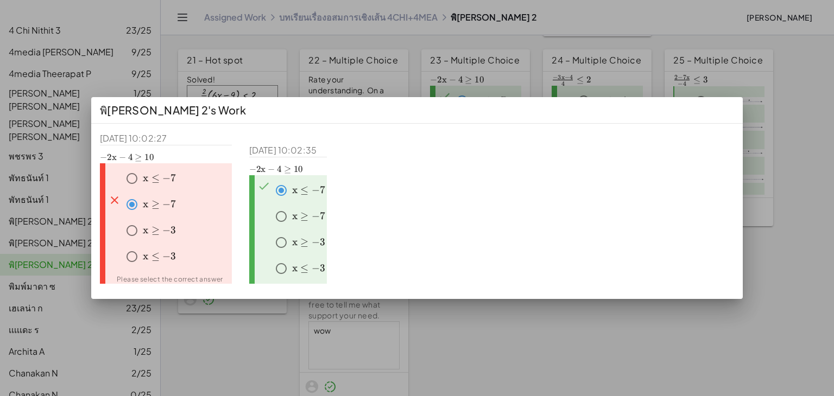
click at [798, 231] on div at bounding box center [417, 198] width 834 height 396
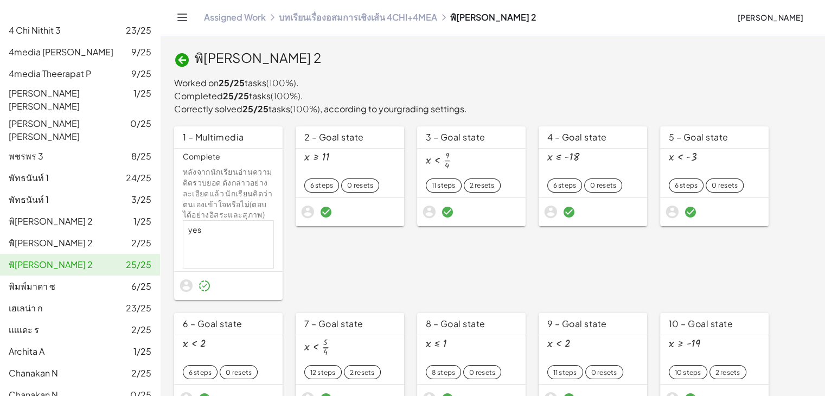
drag, startPoint x: 57, startPoint y: 268, endPoint x: 62, endPoint y: 295, distance: 27.6
click at [57, 280] on div "พิมพ์มาดา ซ 6/25" at bounding box center [80, 286] width 143 height 13
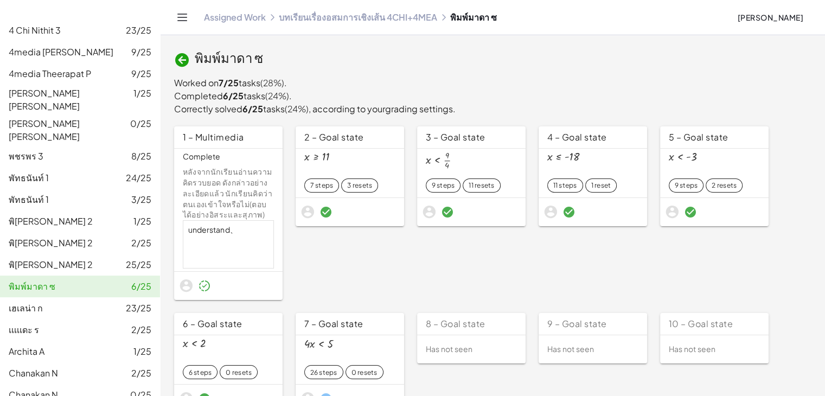
click at [62, 302] on div "[PERSON_NAME] ก 23/25" at bounding box center [80, 308] width 143 height 13
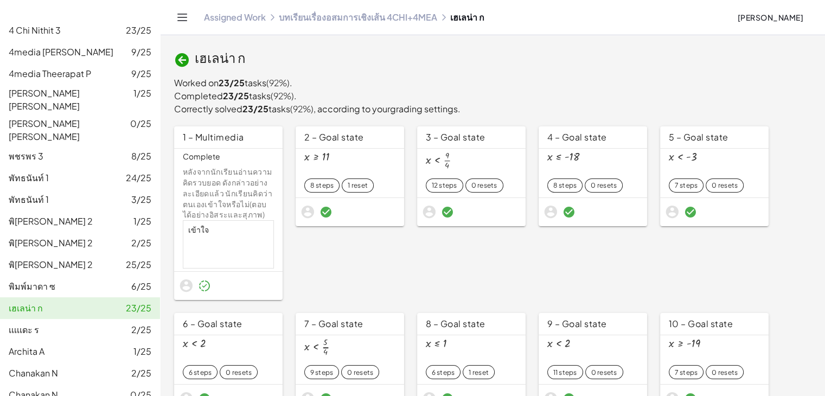
scroll to position [217, 0]
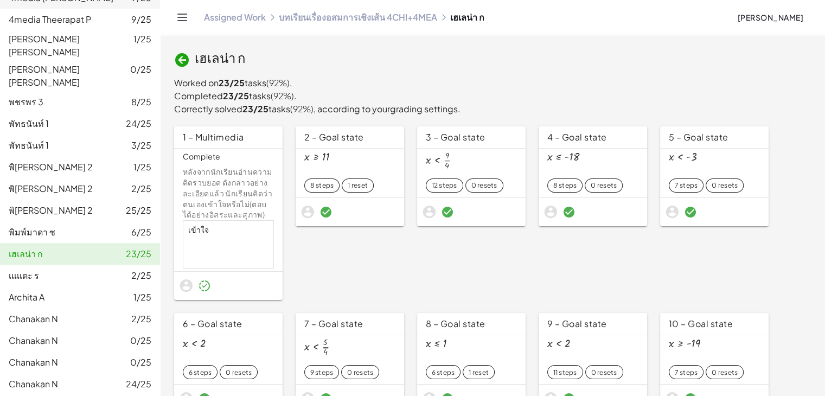
click at [59, 269] on div "[PERSON_NAME]ดะ ร 2/25" at bounding box center [80, 275] width 143 height 13
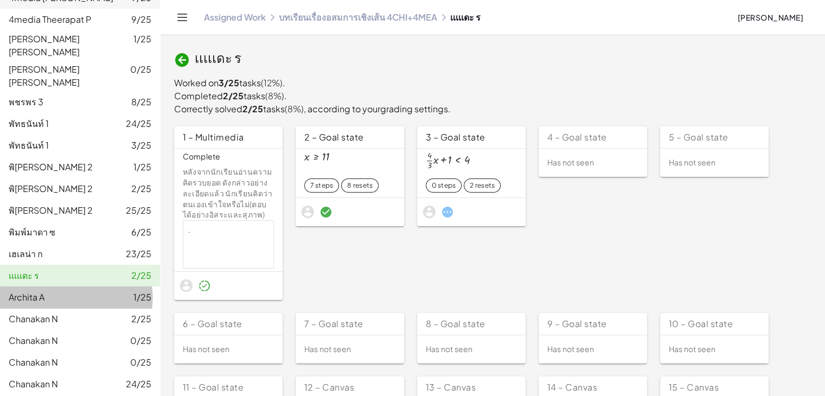
click at [87, 291] on div "Archita A 1/25" at bounding box center [80, 297] width 143 height 13
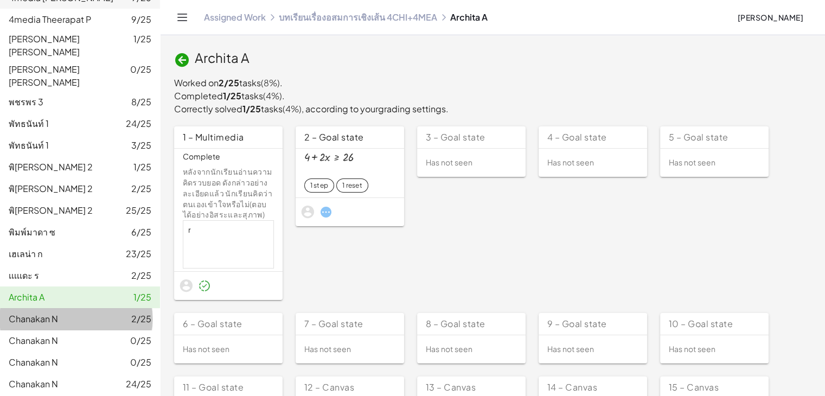
click at [92, 313] on div "Chanakan N 2/25" at bounding box center [80, 319] width 143 height 13
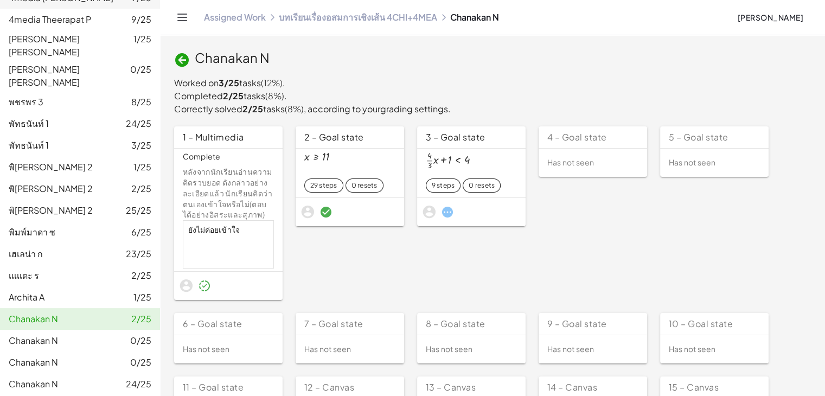
scroll to position [326, 0]
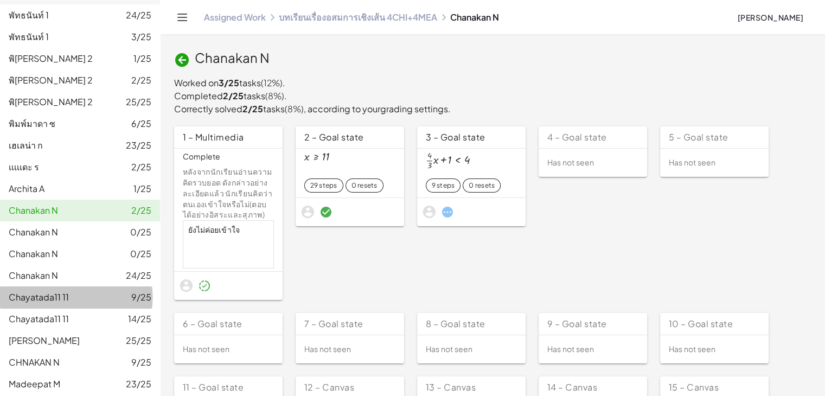
click at [91, 287] on link "Chayatada11 11 9/25" at bounding box center [80, 298] width 160 height 22
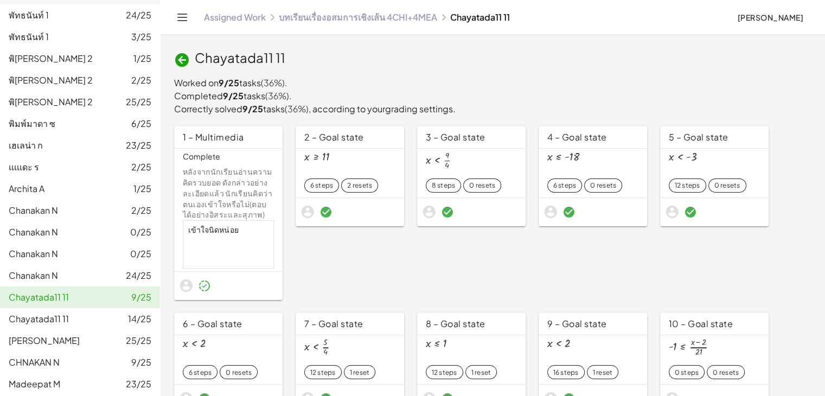
click at [85, 269] on div "Chanakan N 24/25" at bounding box center [80, 275] width 143 height 13
click at [88, 313] on div "Chayatada11 11 14/25" at bounding box center [80, 319] width 143 height 13
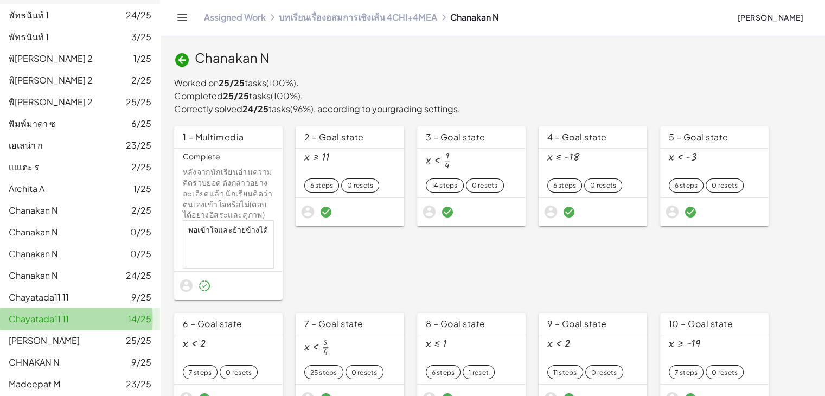
click at [80, 335] on span "[PERSON_NAME]" at bounding box center [44, 340] width 71 height 11
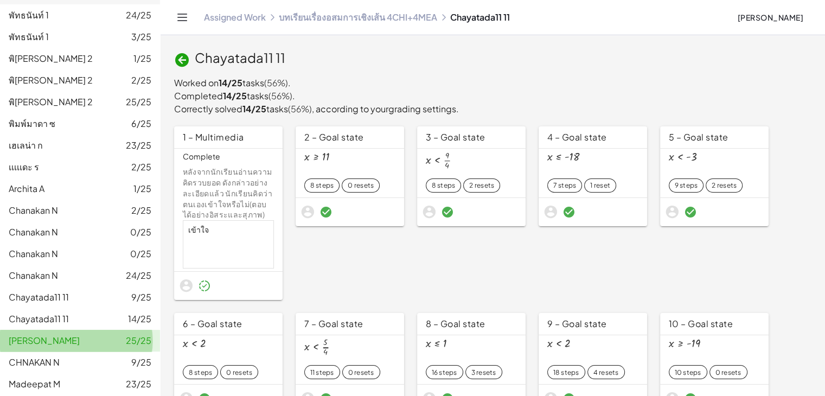
click at [61, 247] on div "Chanakan N 0/25" at bounding box center [80, 253] width 143 height 13
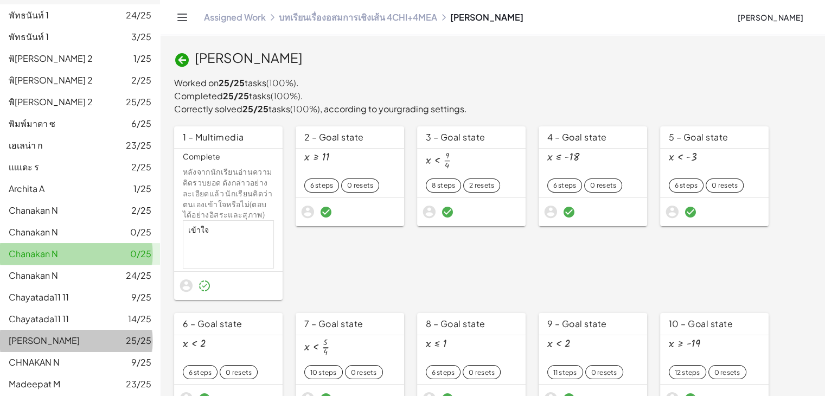
click at [59, 357] on span "CHNAKAN N" at bounding box center [34, 362] width 51 height 11
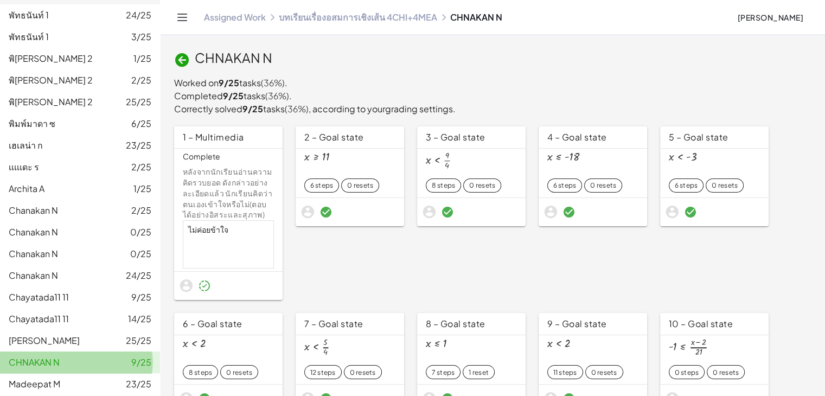
scroll to position [434, 0]
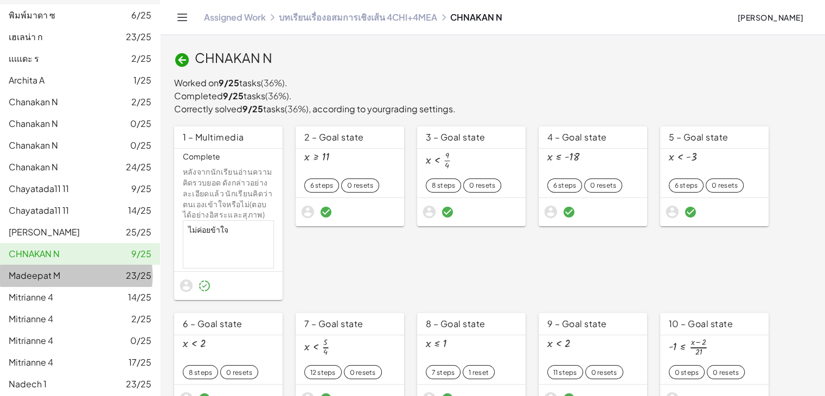
click at [43, 270] on span "Madeepat M" at bounding box center [35, 275] width 52 height 11
